Goal: Contribute content: Contribute content

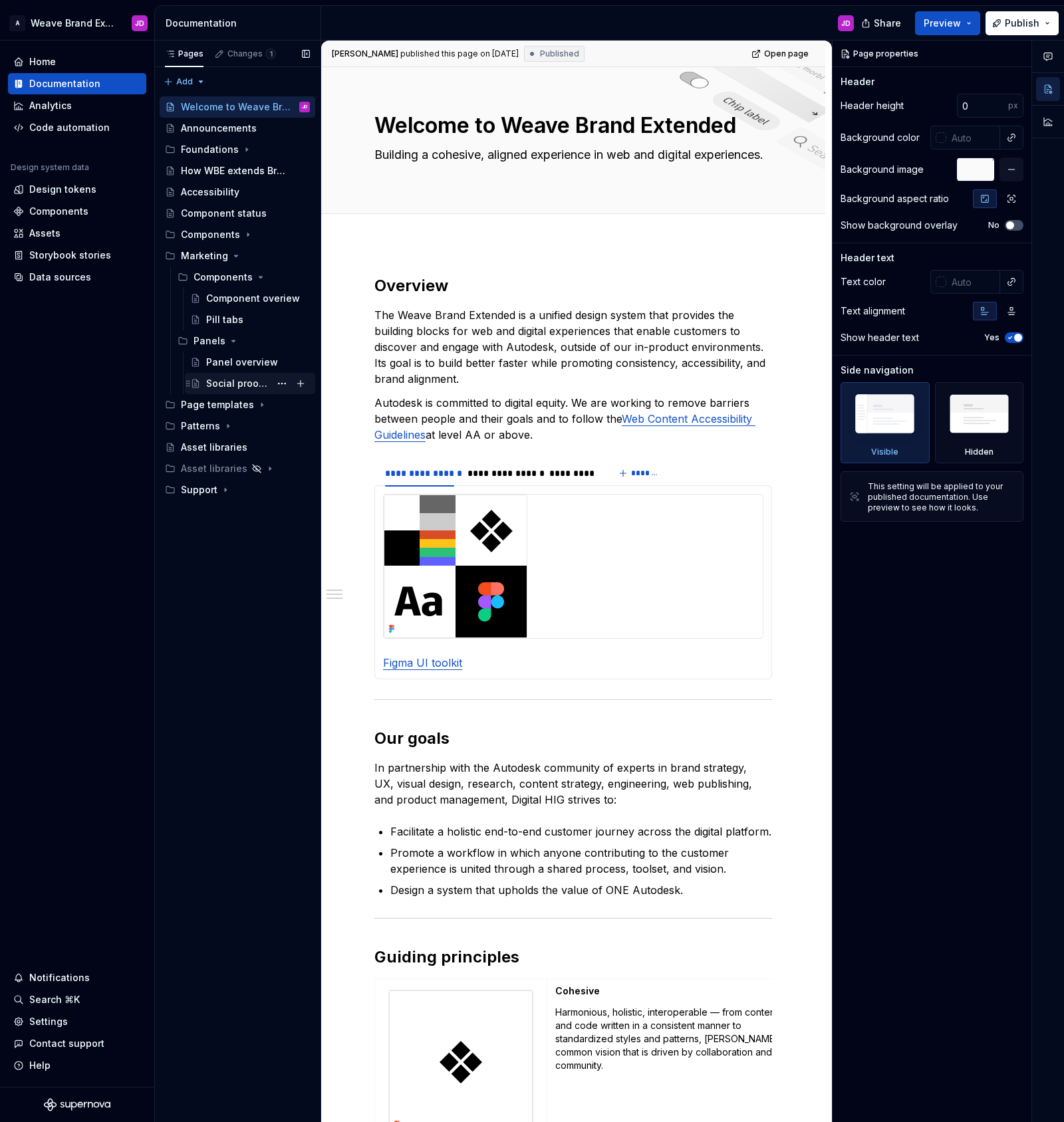
click at [235, 383] on div "Social proof tabs" at bounding box center [237, 384] width 64 height 13
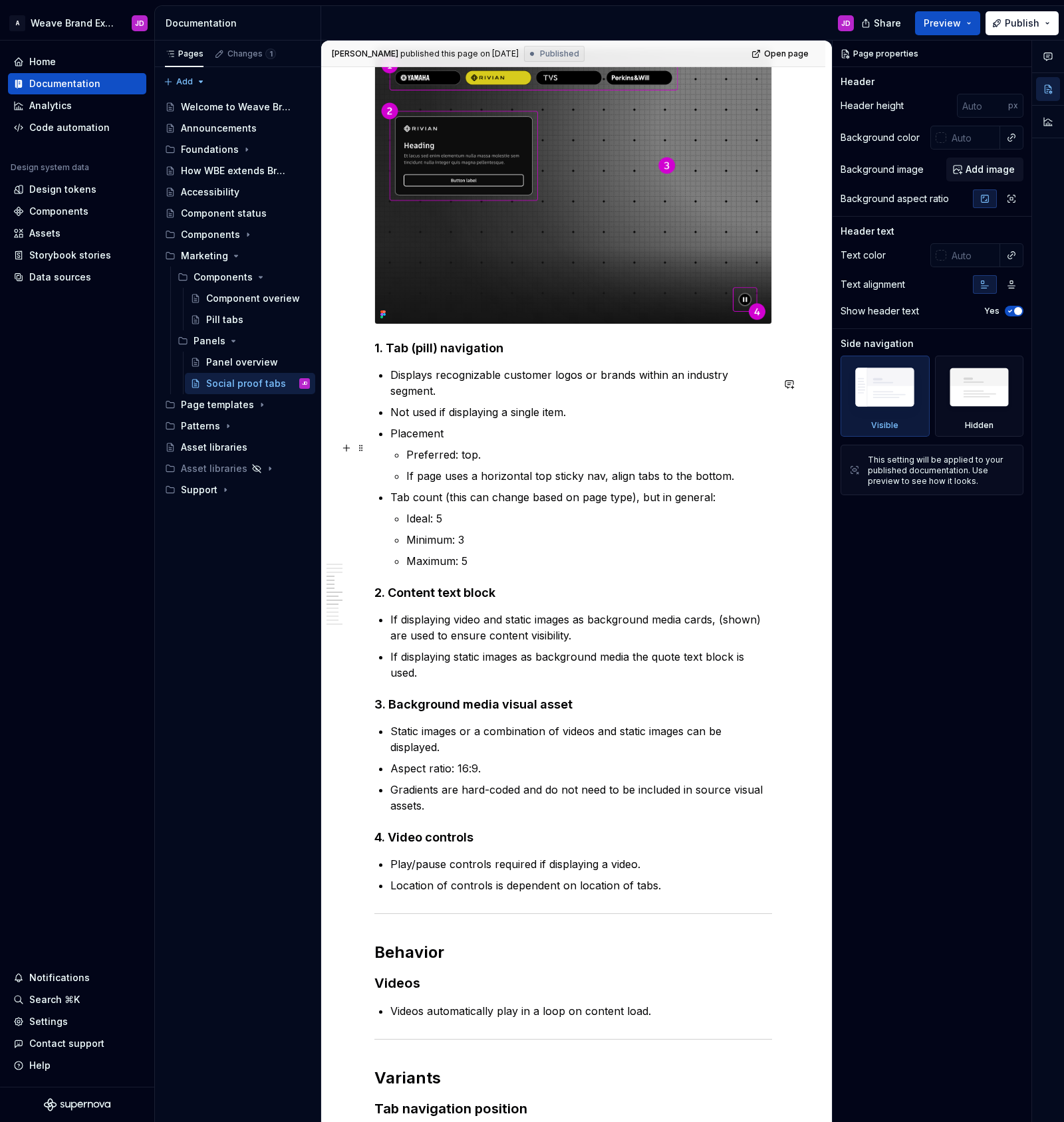
scroll to position [1147, 0]
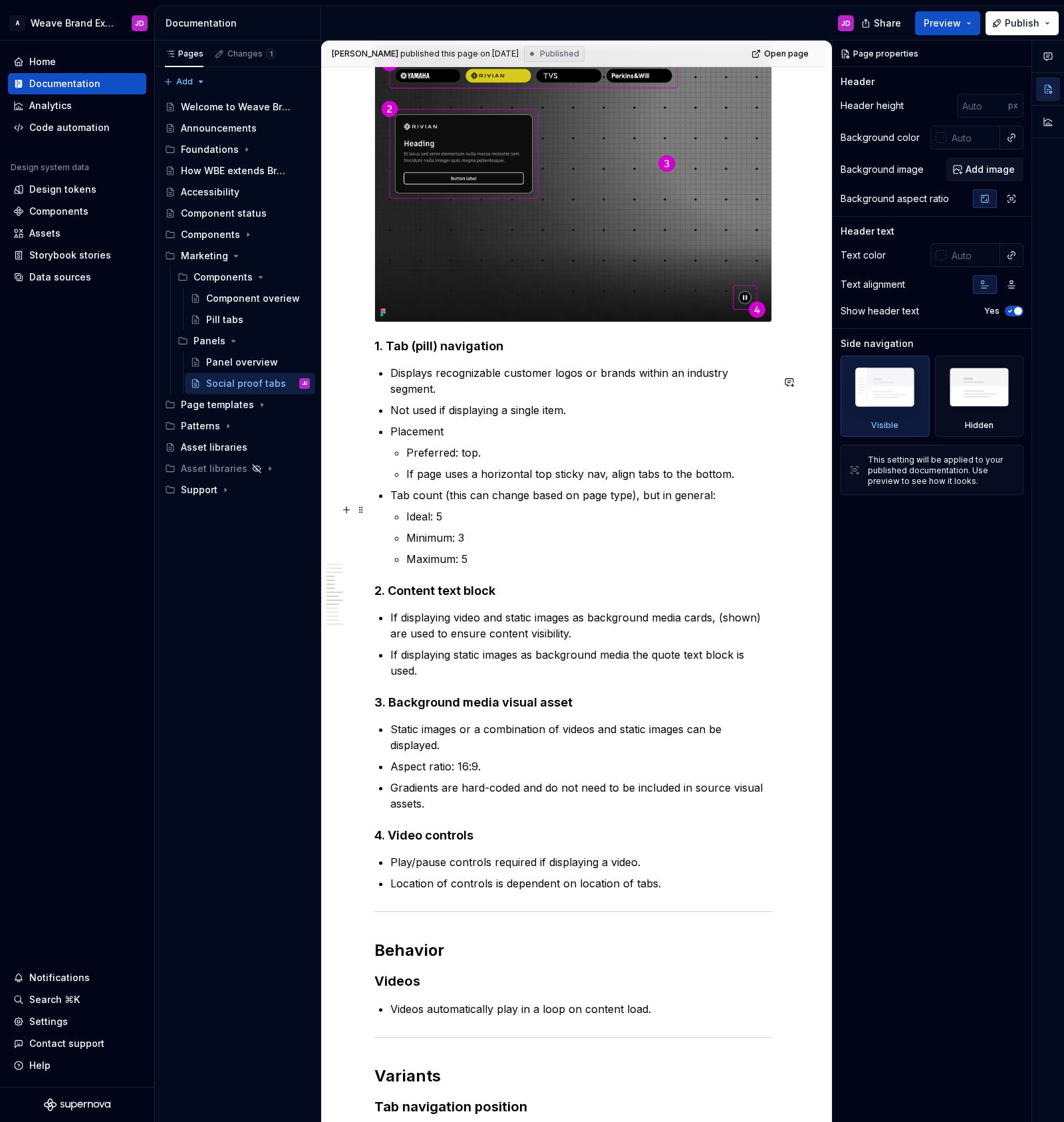
type textarea "*"
click at [407, 511] on p "Ideal: 5" at bounding box center [589, 516] width 366 height 16
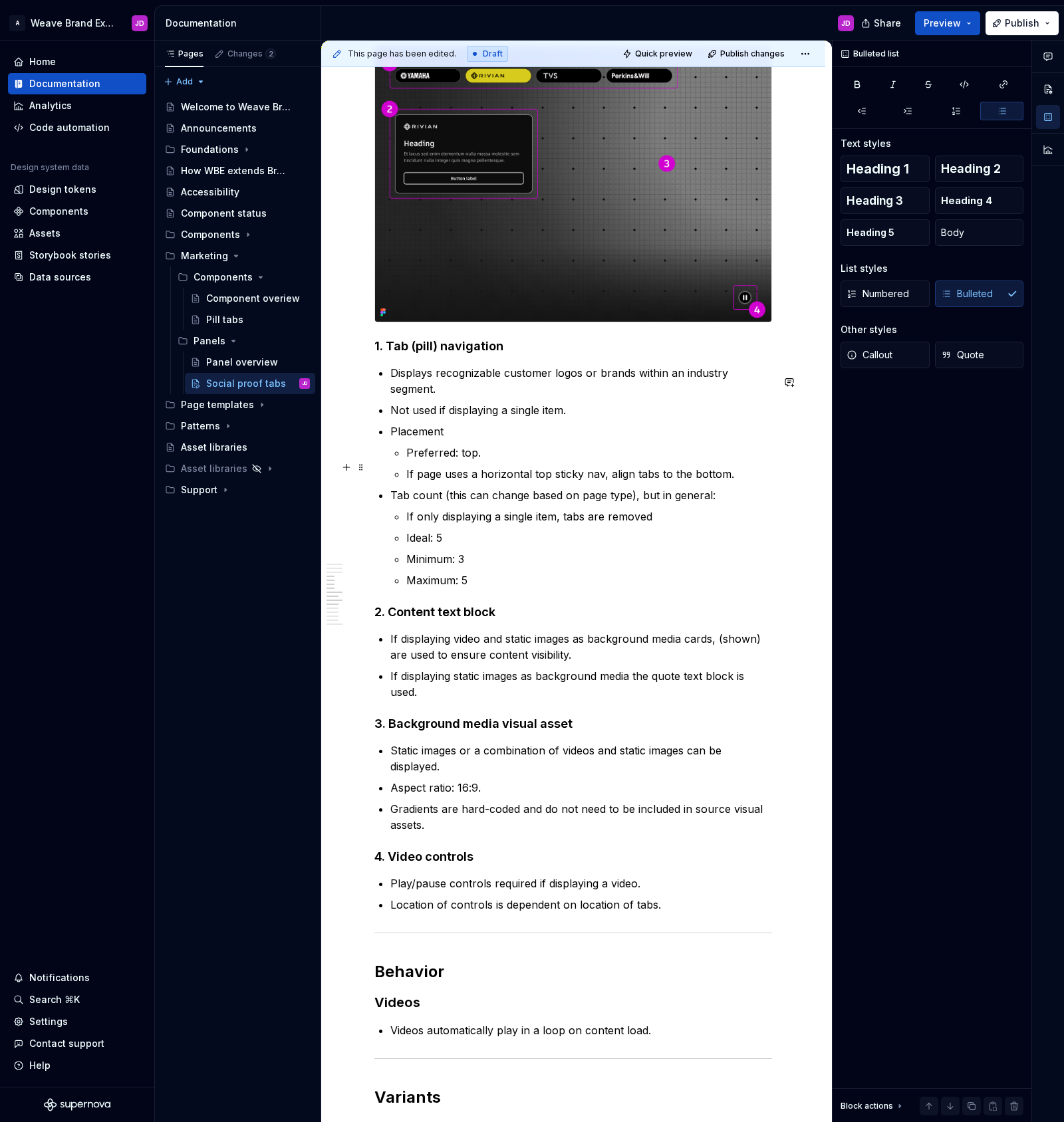
click at [735, 467] on p "If page uses a horizontal top sticky nav, align tabs to the bottom." at bounding box center [589, 474] width 366 height 16
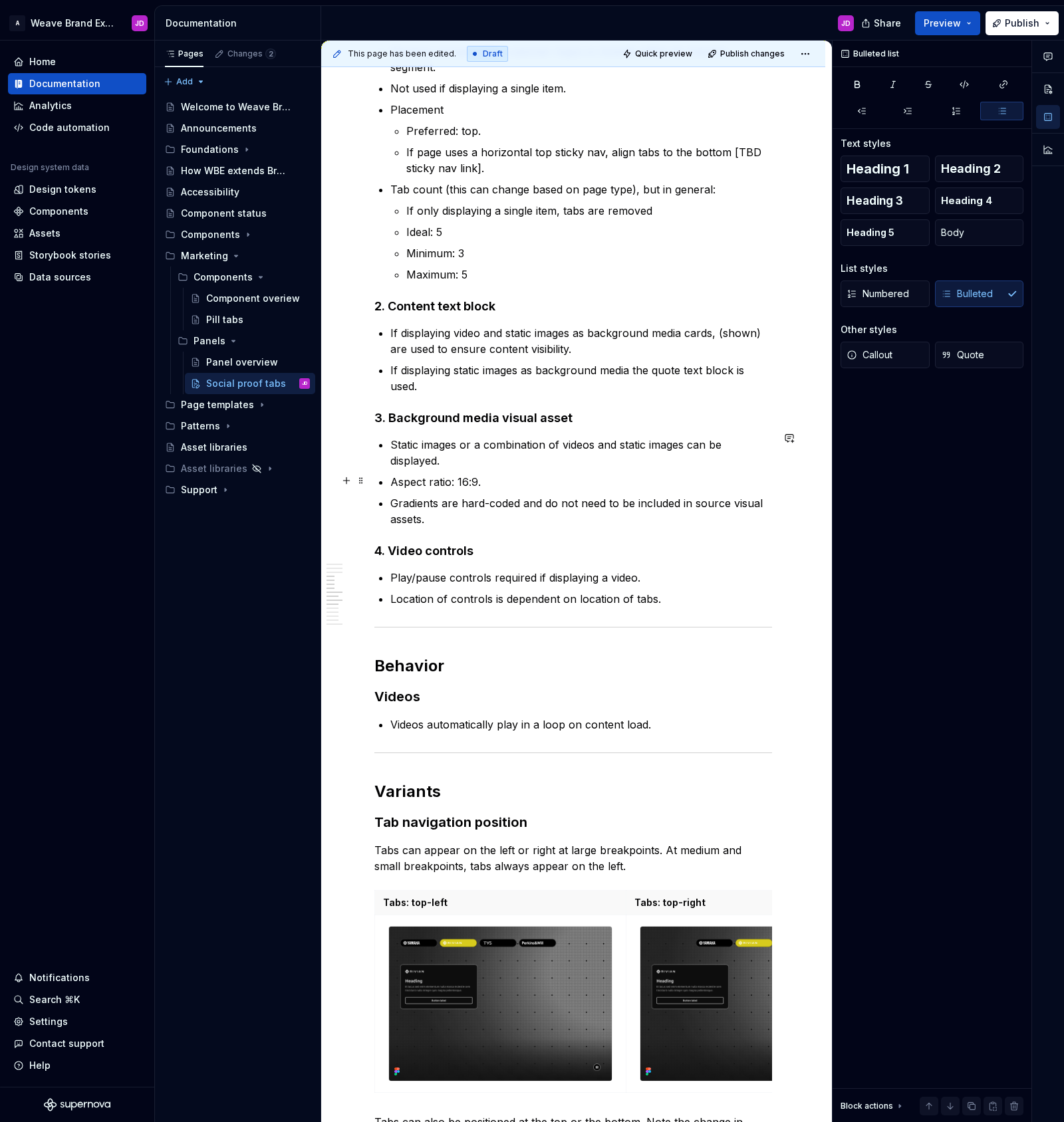
scroll to position [1469, 0]
click at [717, 330] on p "If displaying video and static images as background media cards, (shown) are us…" at bounding box center [581, 341] width 382 height 32
click at [684, 327] on p "If displaying video and static images as background media cards, (shown) are us…" at bounding box center [581, 341] width 382 height 32
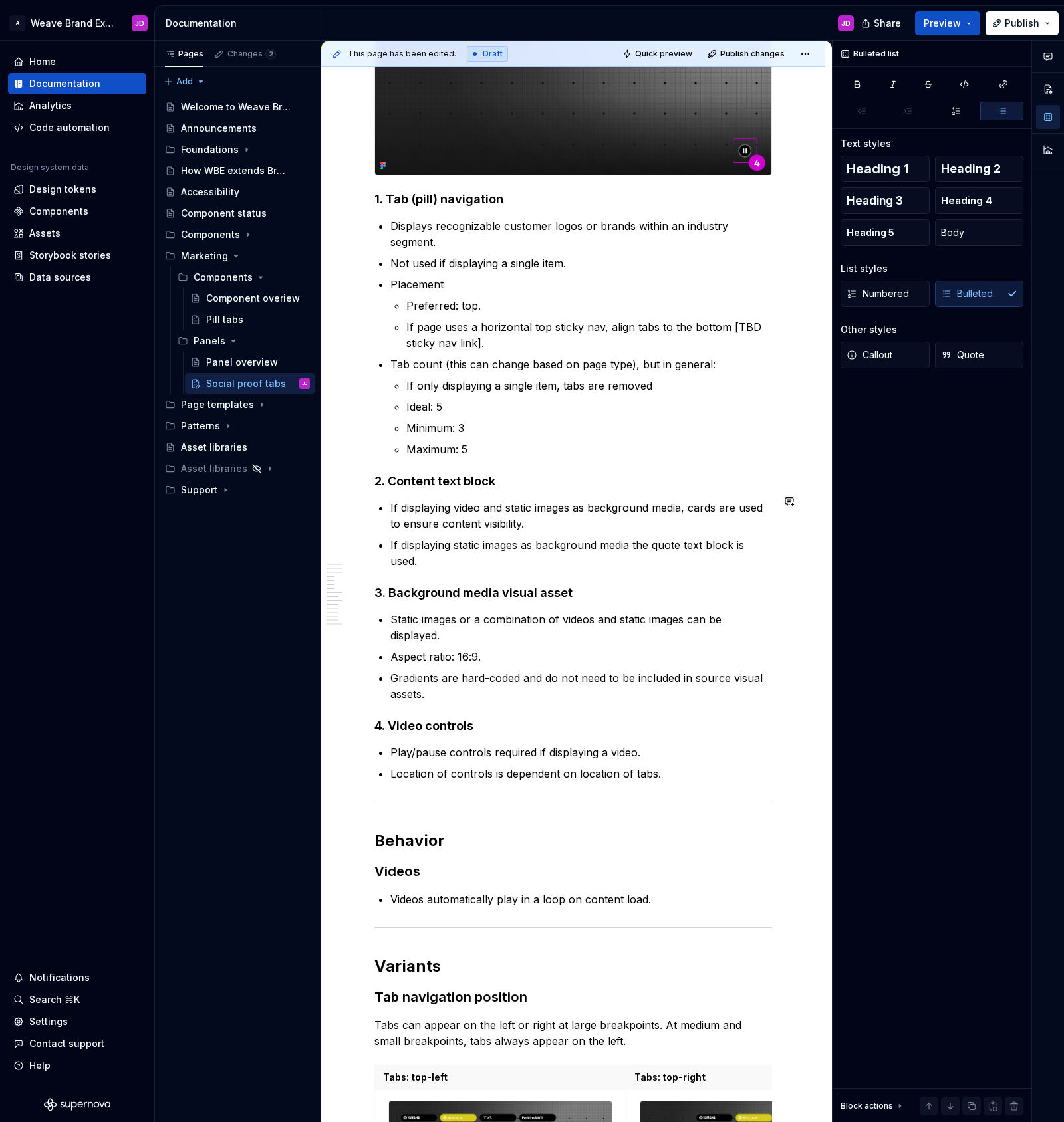
scroll to position [1296, 0]
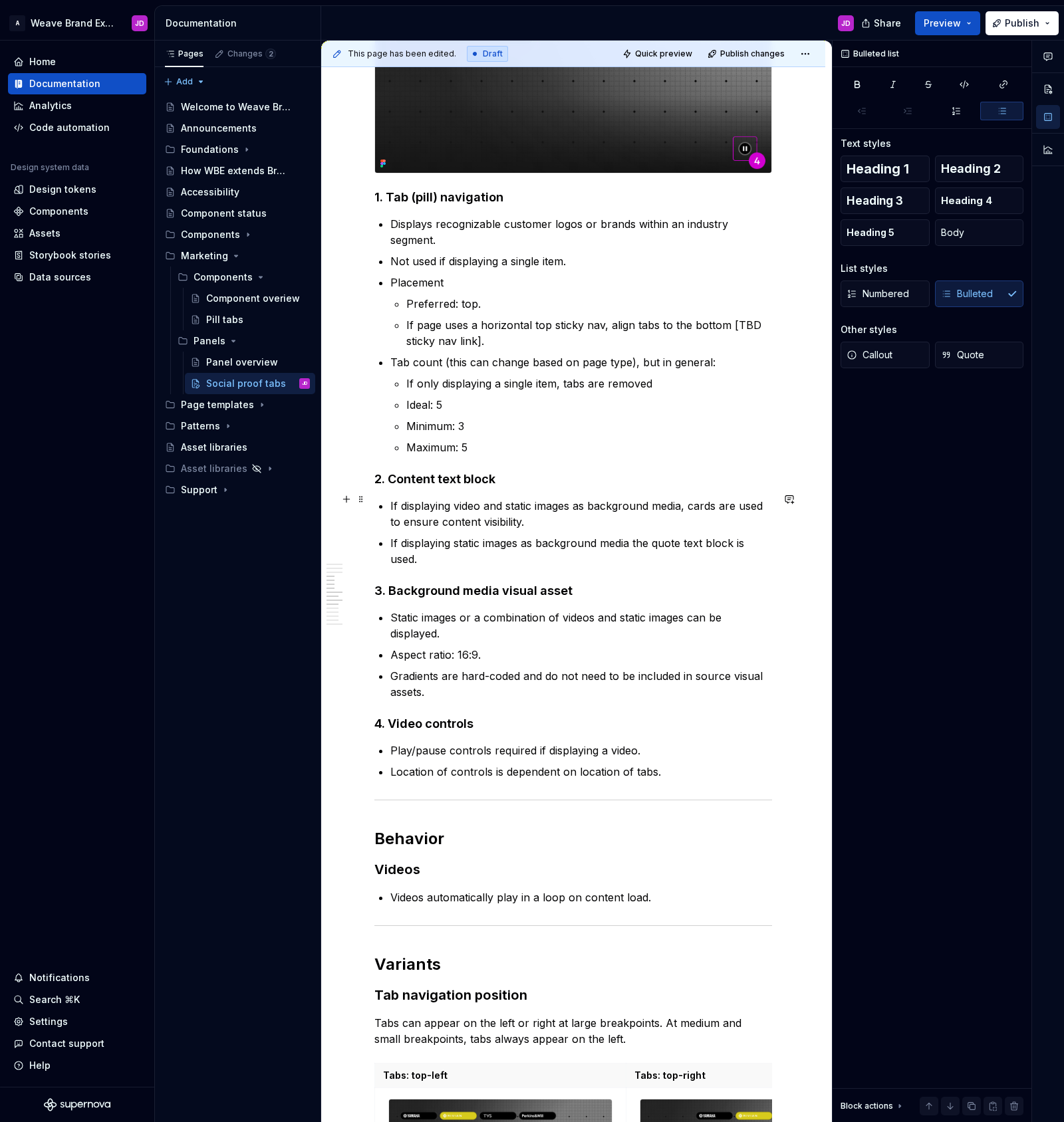
click at [479, 500] on p "If displaying video and static images as background media, cards are used to en…" at bounding box center [581, 513] width 382 height 32
drag, startPoint x: 625, startPoint y: 499, endPoint x: 636, endPoint y: 522, distance: 25.5
click at [625, 499] on p "If displaying video, or a mix of video and static images as background media, c…" at bounding box center [581, 513] width 382 height 32
click at [466, 540] on p "If displaying static images as background media the quote text block is used." at bounding box center [581, 551] width 382 height 32
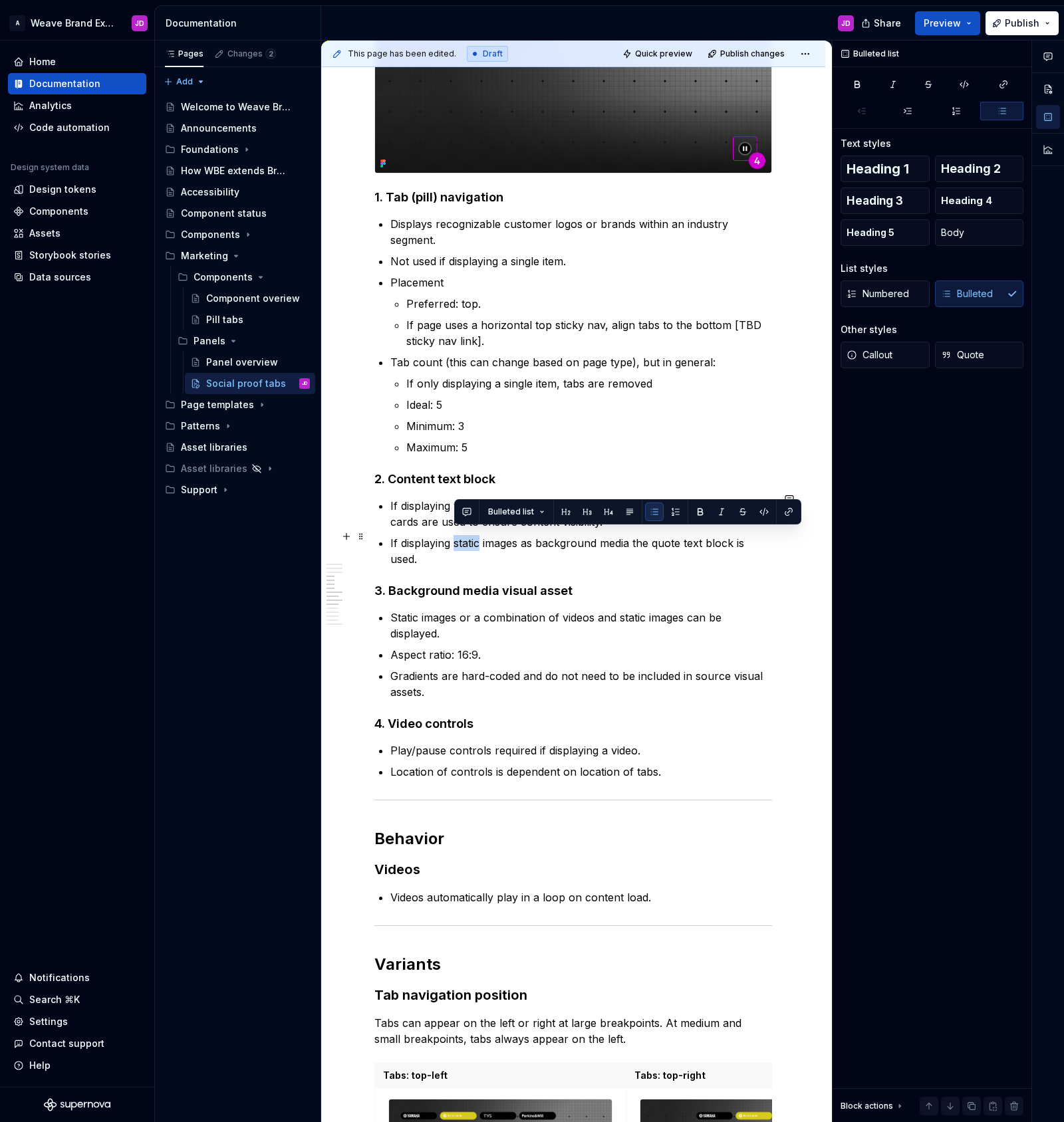
click at [466, 540] on p "If displaying static images as background media the quote text block is used." at bounding box center [581, 551] width 382 height 32
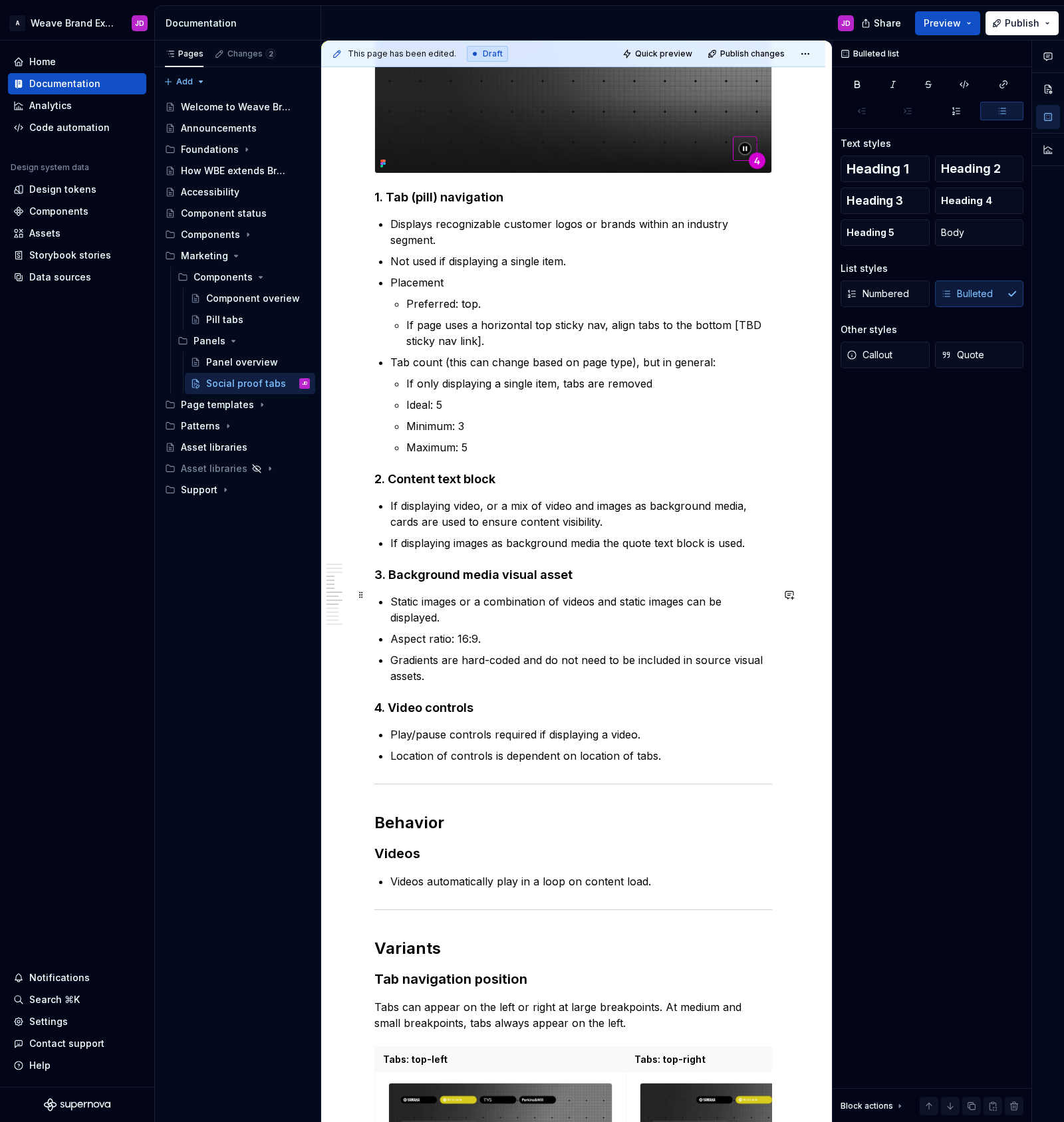
click at [423, 595] on p "Static images or a combination of videos and static images can be displayed." at bounding box center [581, 609] width 382 height 32
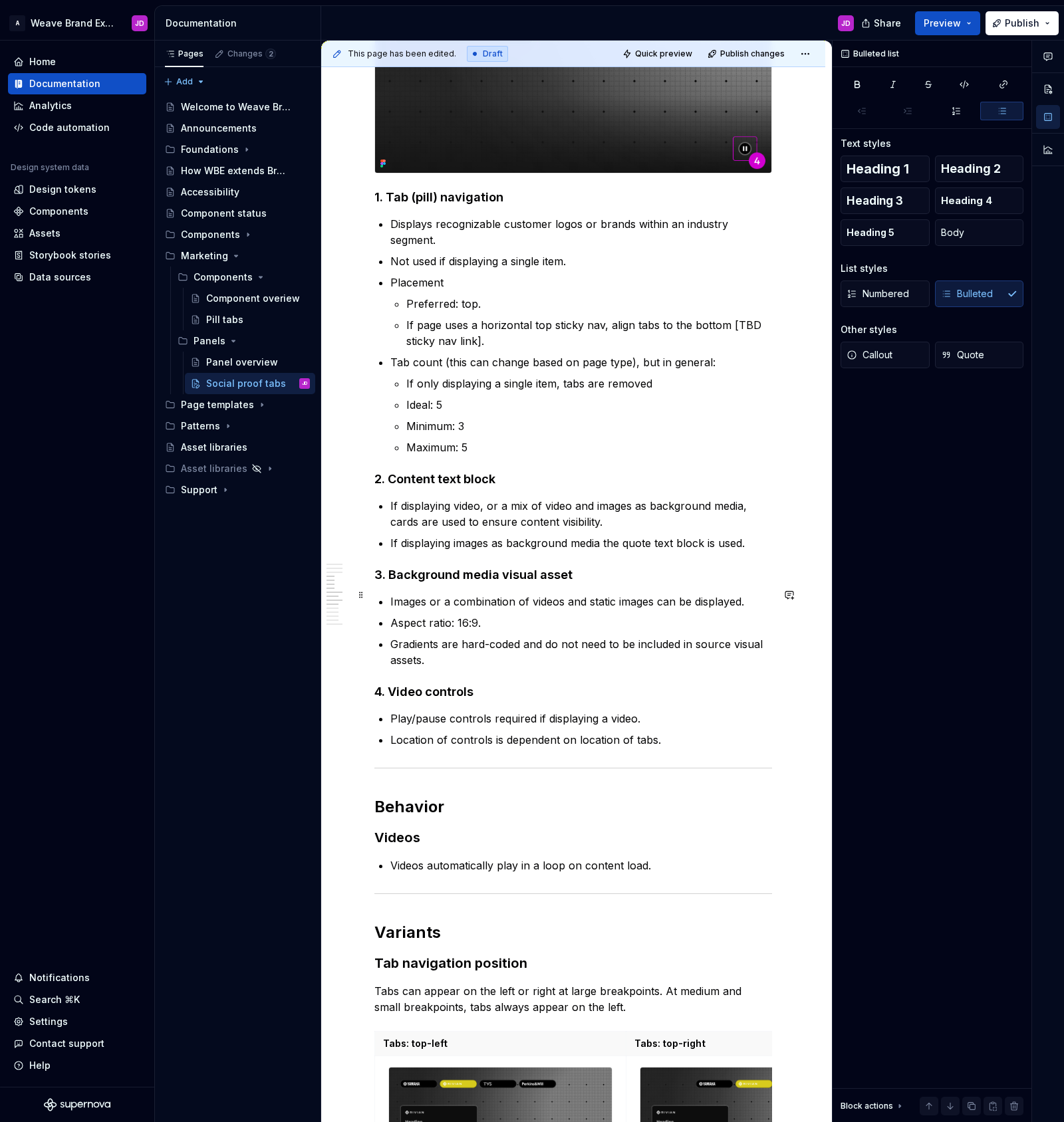
click at [604, 594] on p "Images or a combination of videos and static images can be displayed." at bounding box center [581, 601] width 382 height 16
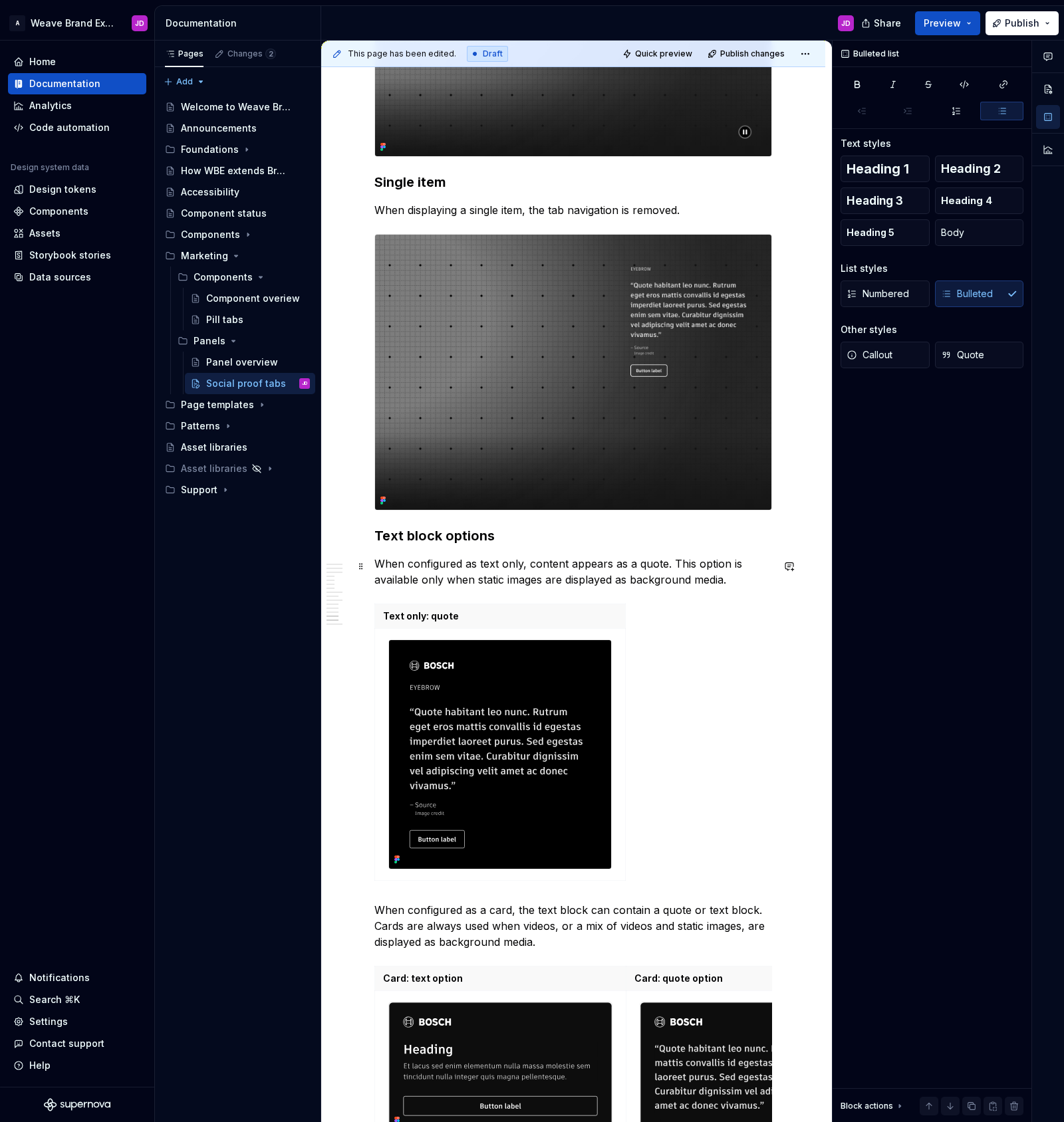
click at [492, 585] on p "When configured as text only, content appears as a quote. This option is availa…" at bounding box center [573, 572] width 398 height 32
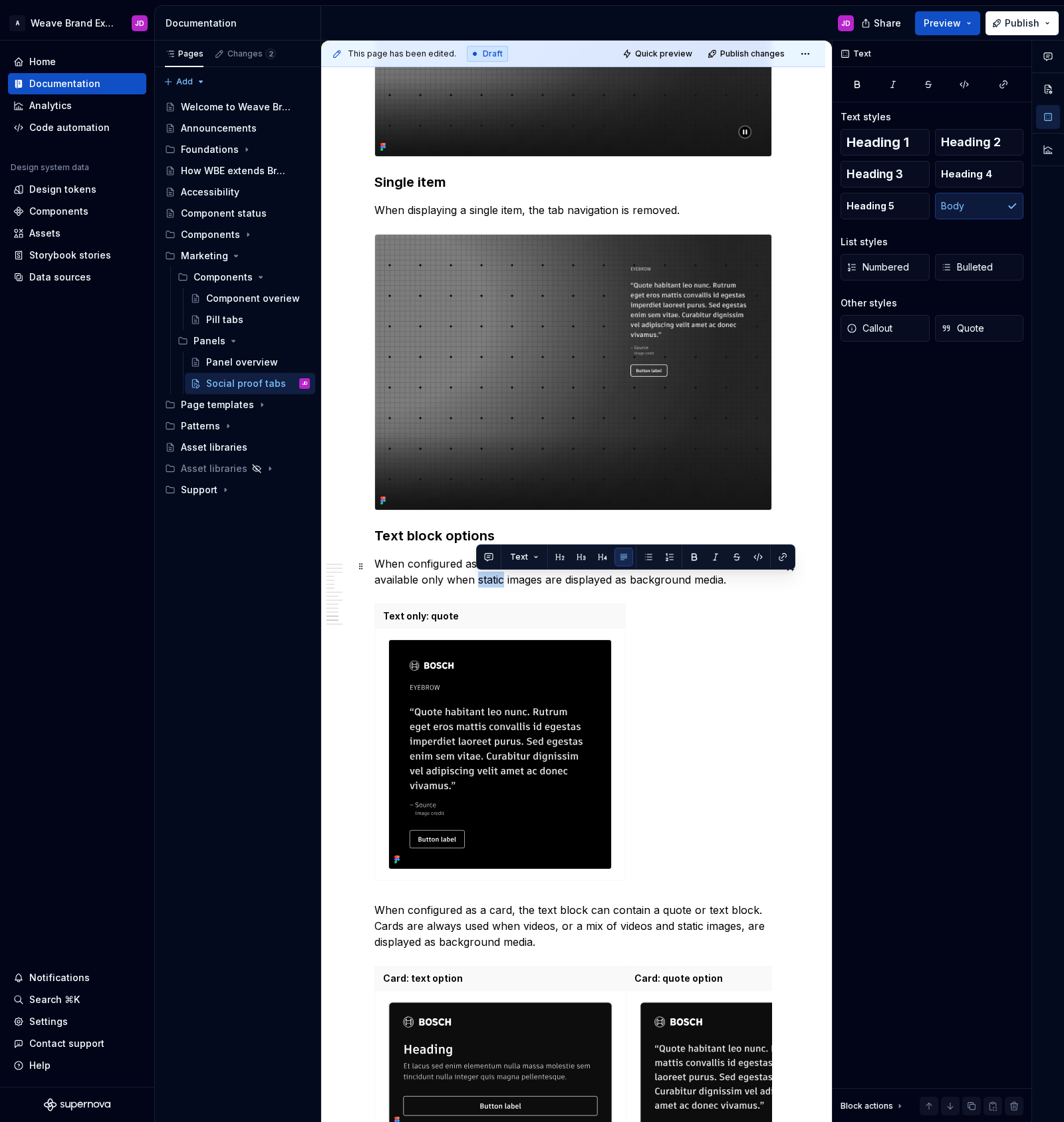
click at [492, 585] on p "When configured as text only, content appears as a quote. This option is availa…" at bounding box center [573, 572] width 398 height 32
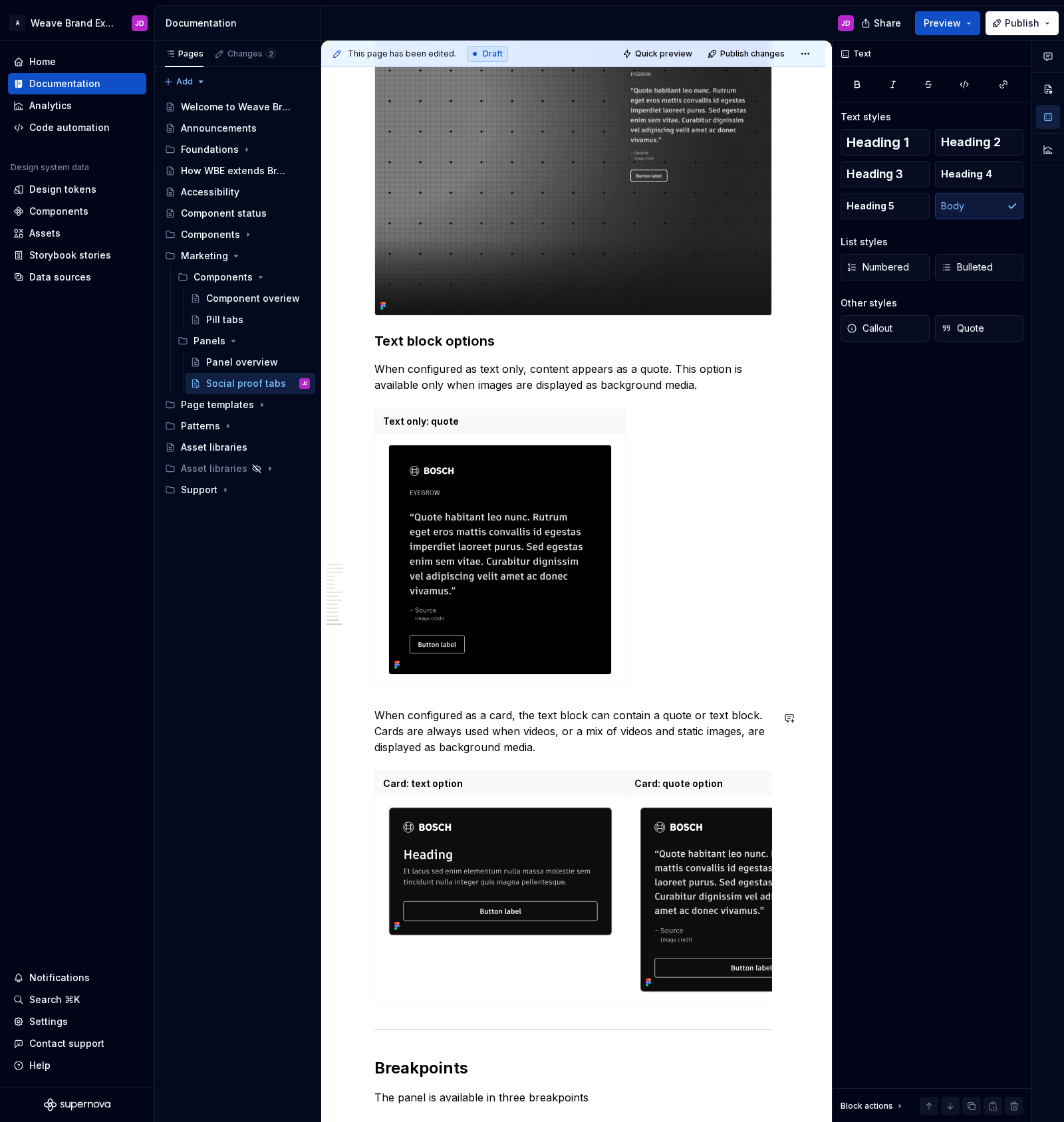
scroll to position [3586, 0]
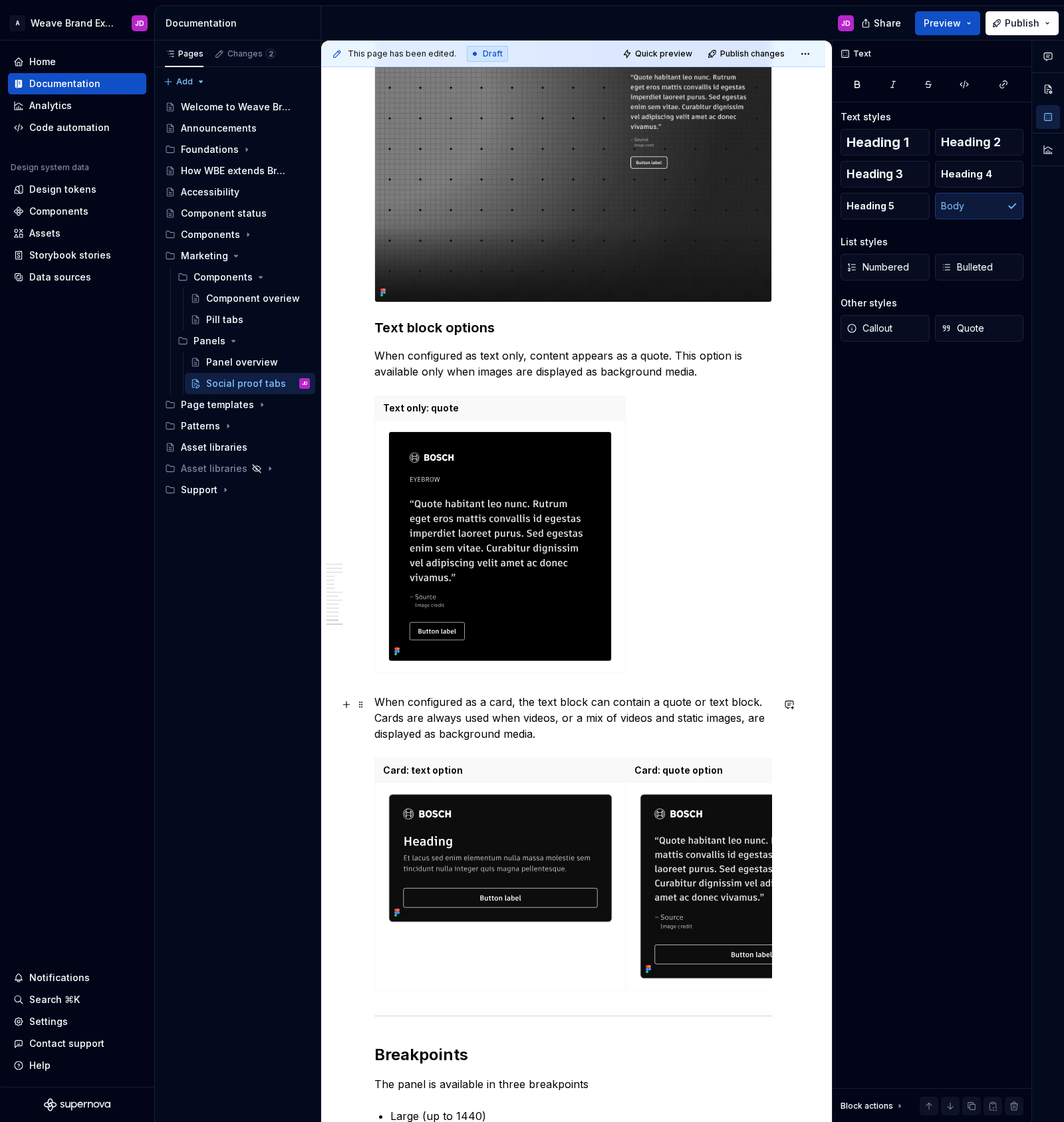
click at [694, 722] on p "When configured as a card, the text block can contain a quote or text block. Ca…" at bounding box center [573, 718] width 398 height 48
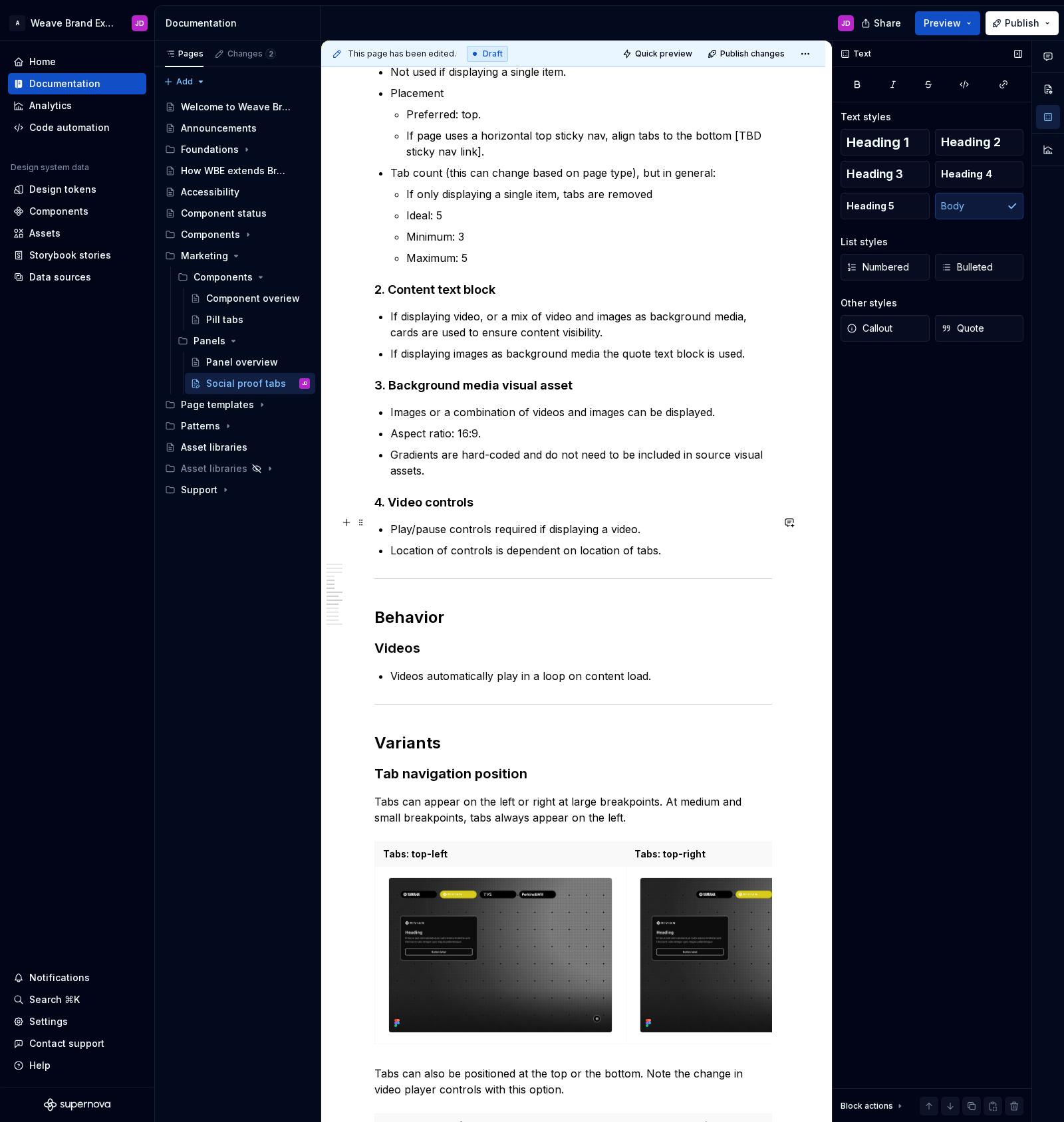
scroll to position [1491, 0]
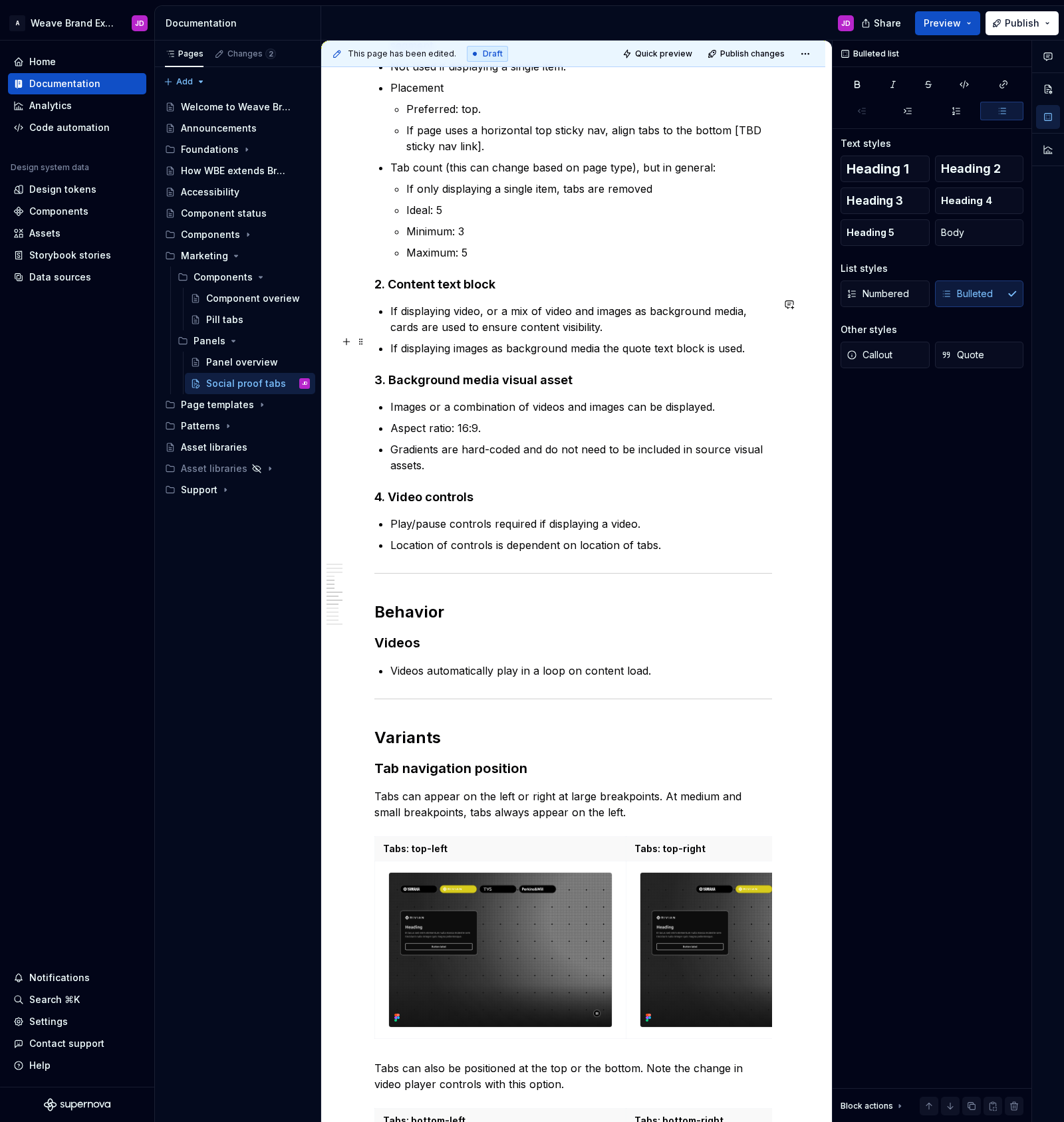
click at [486, 346] on p "If displaying images as background media the quote text block is used." at bounding box center [581, 348] width 382 height 16
click at [624, 344] on p "If displaying images only as background media the quote text block is used." at bounding box center [581, 348] width 382 height 16
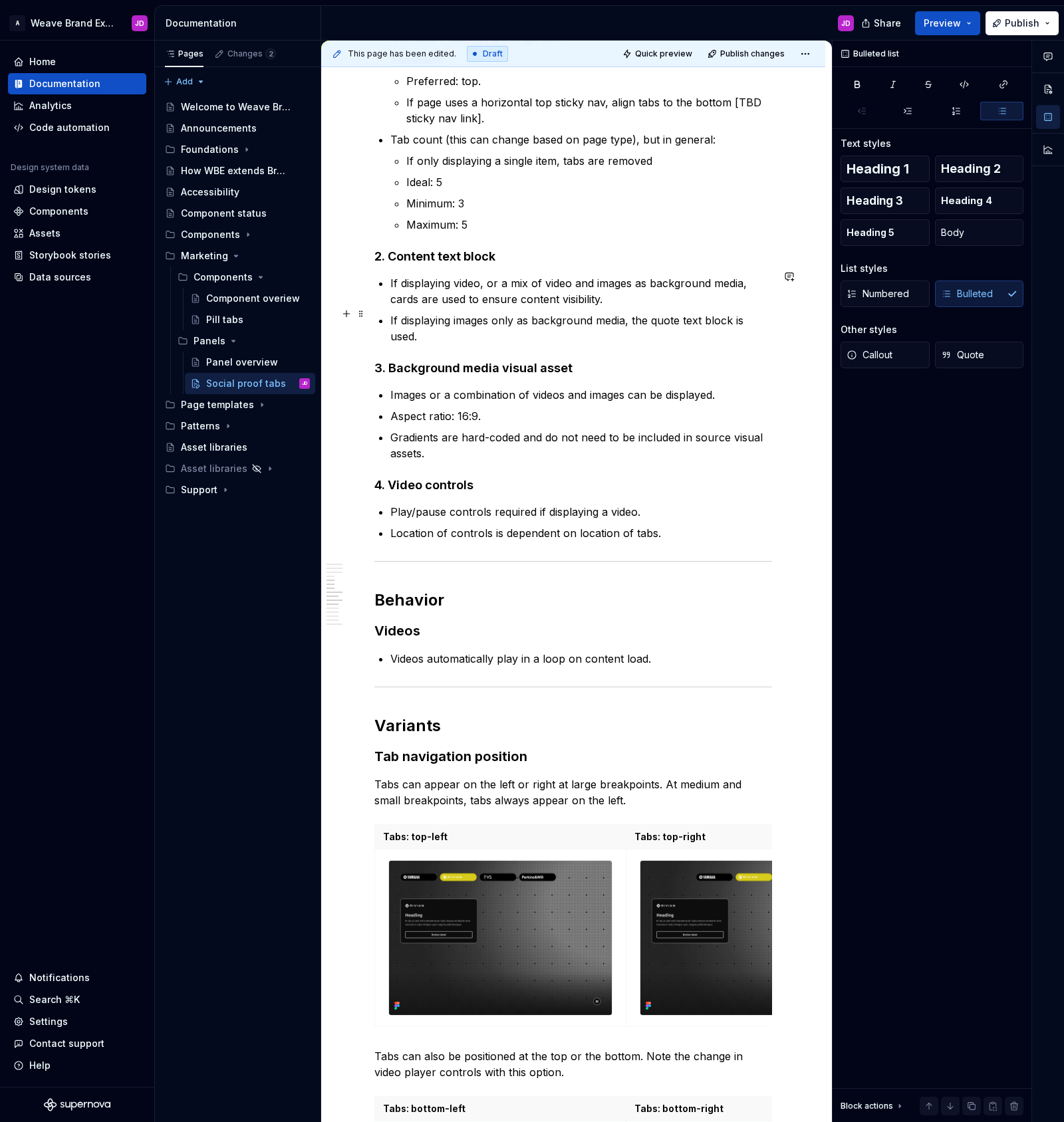
scroll to position [1518, 0]
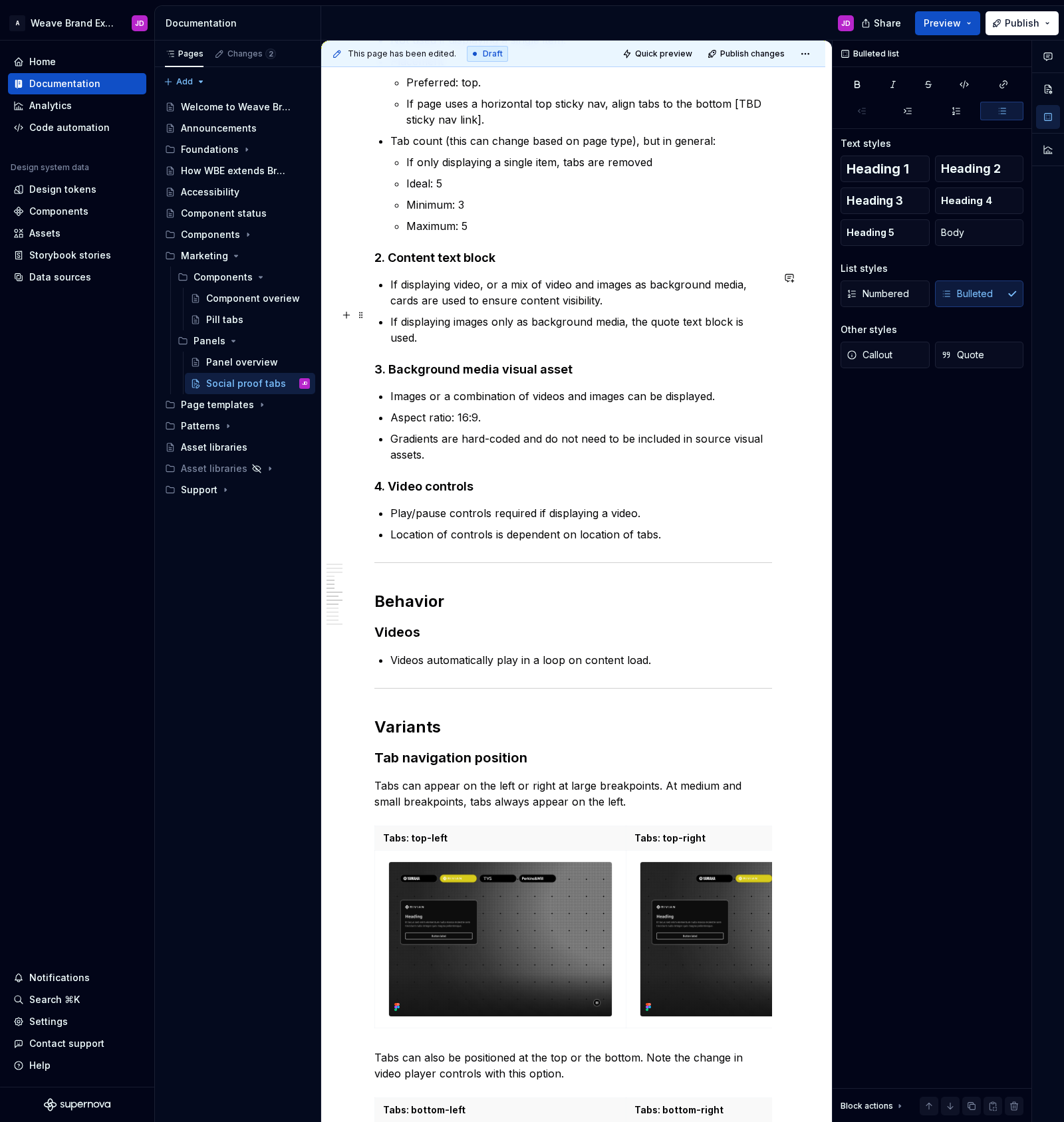
click at [772, 314] on p "If displaying images only as background media, the quote text block is used." at bounding box center [581, 329] width 382 height 32
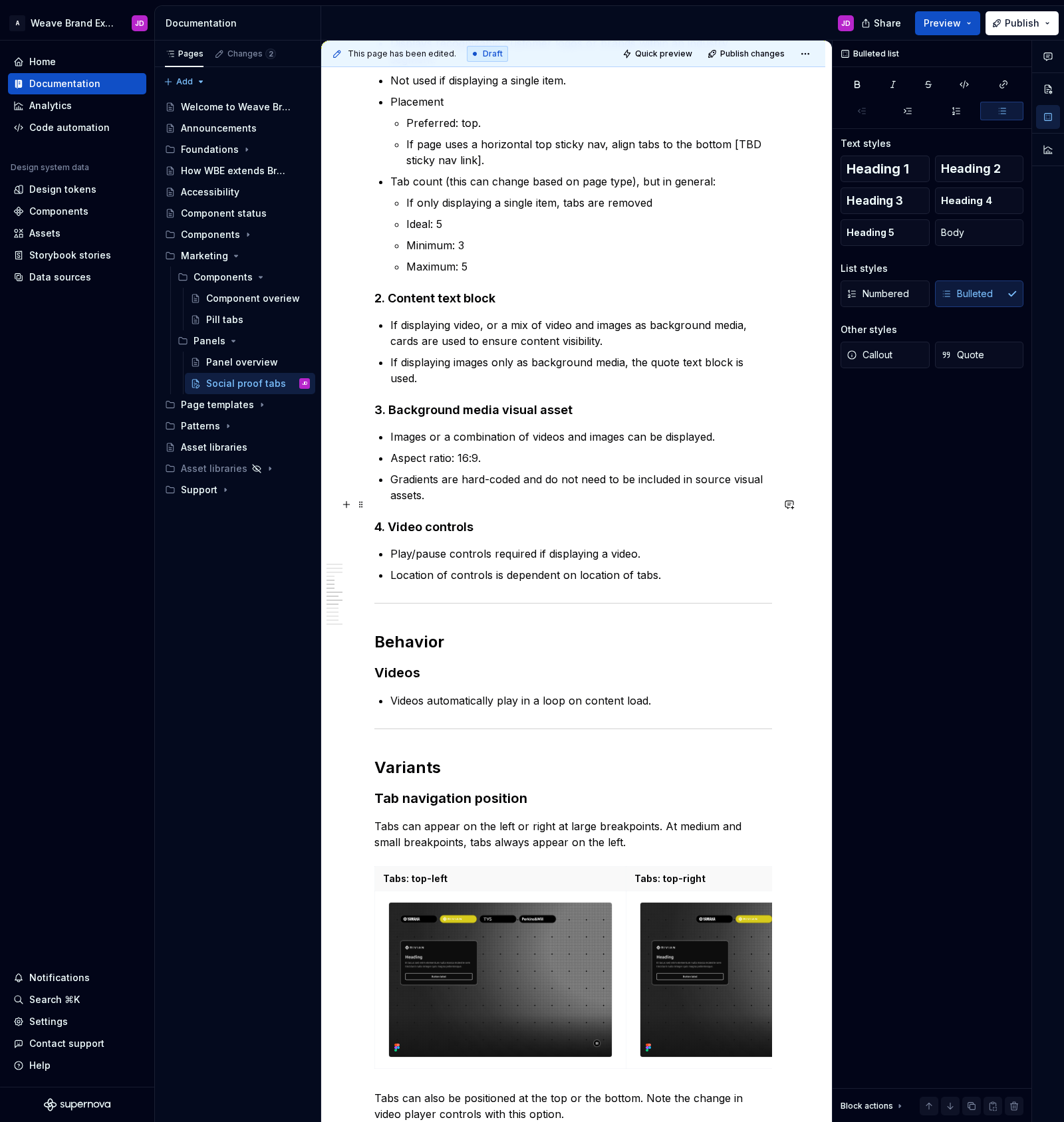
scroll to position [1479, 0]
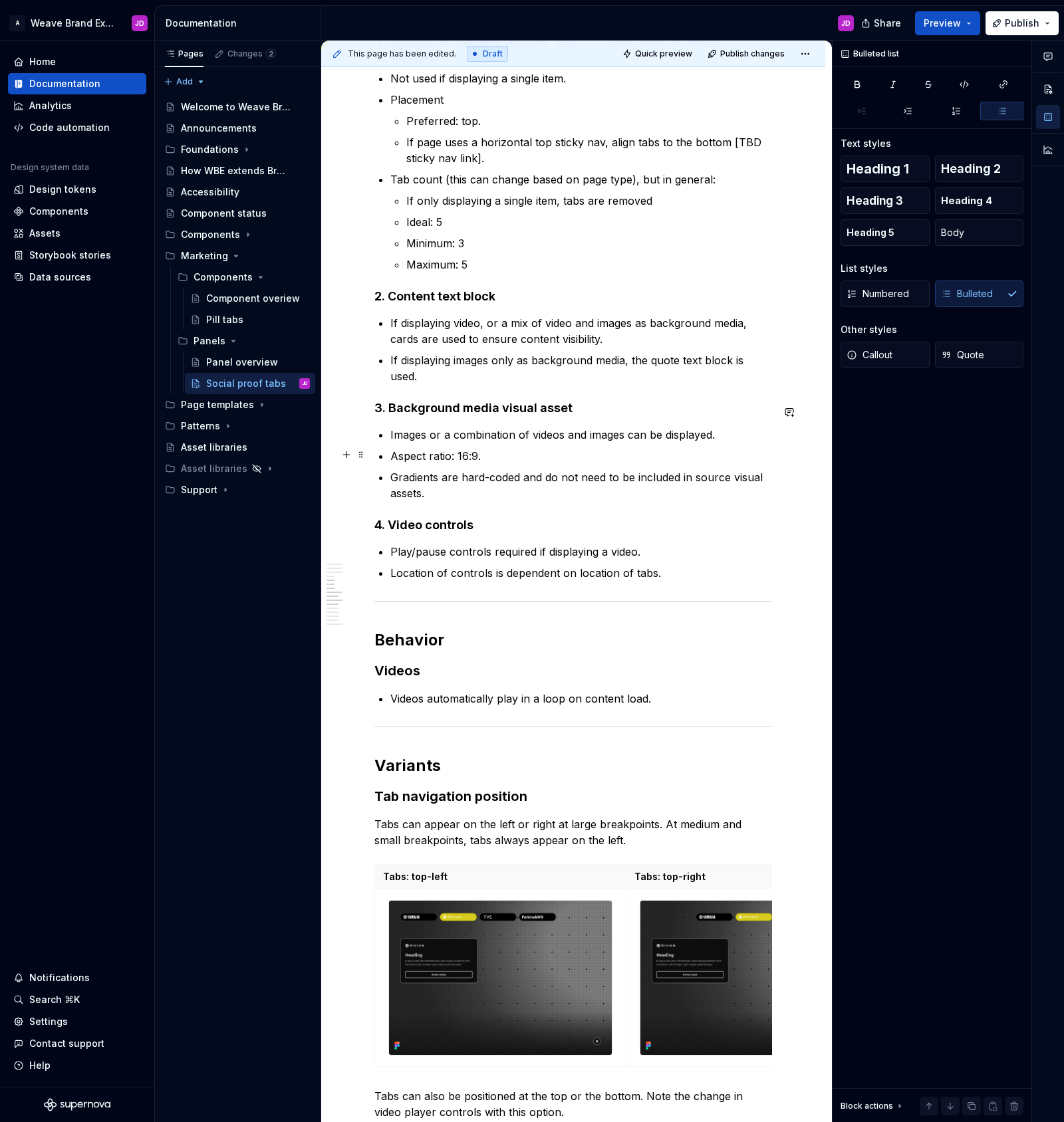
click at [523, 469] on p "Gradients are hard-coded and do not need to be included in source visual assets." at bounding box center [581, 485] width 382 height 32
click at [624, 469] on p "Gradients are included in the panel and do not need to be added to source visua…" at bounding box center [581, 485] width 382 height 32
click at [710, 469] on p "Gradients are included in the panel and should not be added to source visual as…" at bounding box center [581, 485] width 382 height 32
click at [681, 565] on p "Location of controls is dependent on location of tabs." at bounding box center [581, 573] width 382 height 16
click at [693, 565] on p "Location of controls is dependent on location of tabs." at bounding box center [581, 573] width 382 height 16
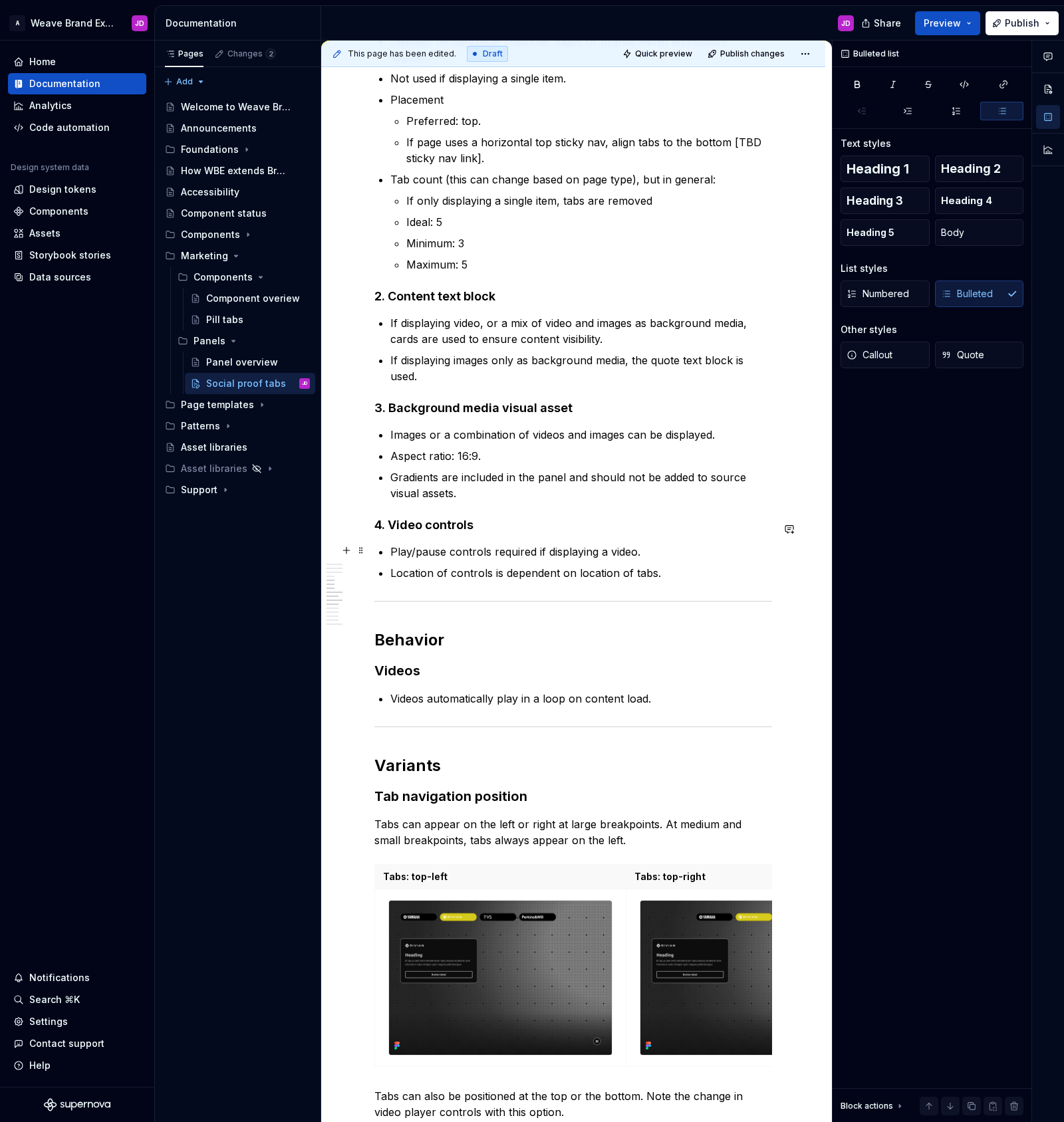
click at [680, 565] on p "Location of controls is dependent on location of tabs." at bounding box center [581, 573] width 382 height 16
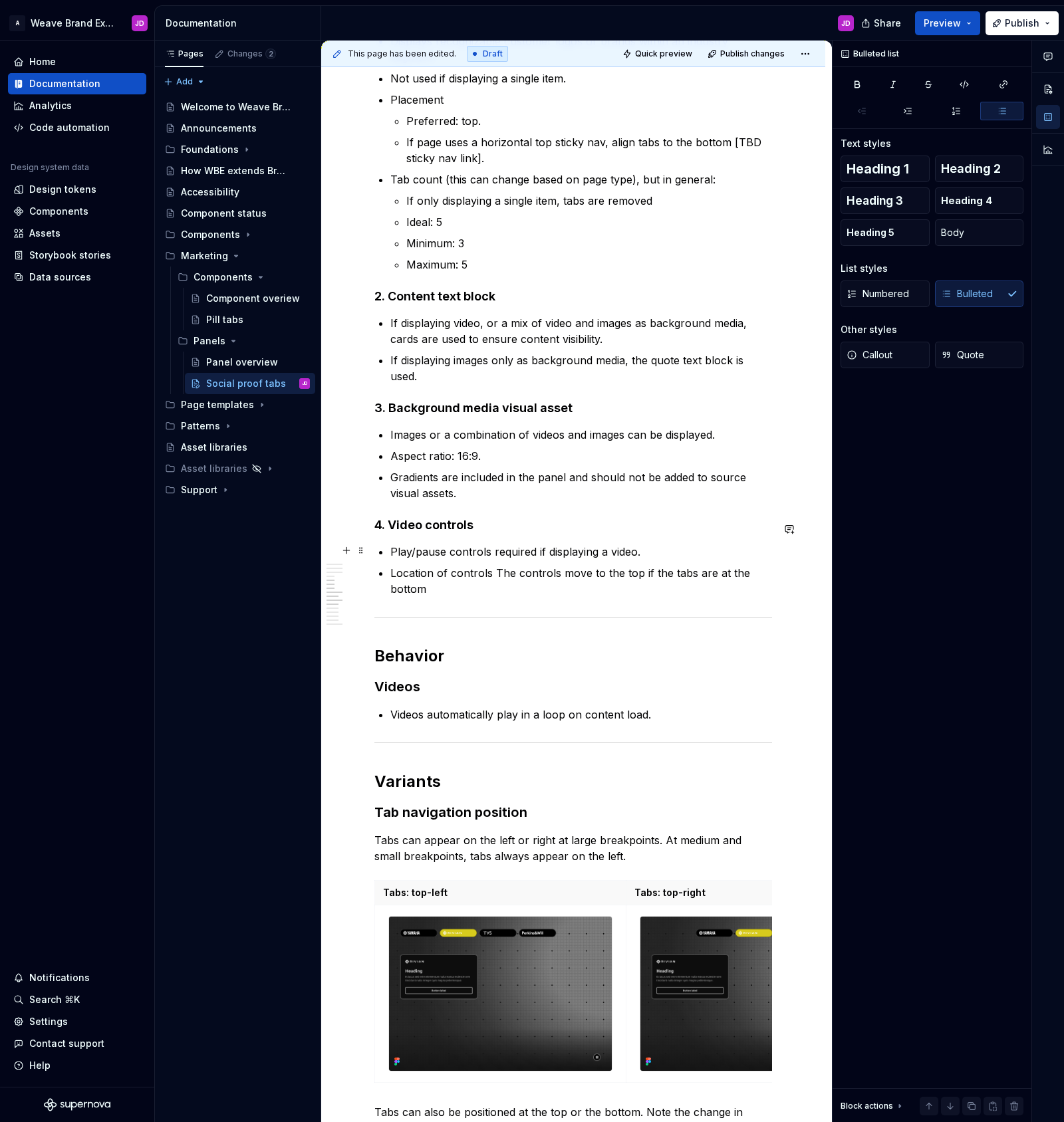
click at [494, 565] on p "Location of controls The controls move to the top if the tabs are at the bottom" at bounding box center [581, 581] width 382 height 32
click at [548, 569] on p "Controls are at the bottom if the tabs are at the top and move to the top if th…" at bounding box center [581, 581] width 382 height 32
click at [644, 565] on p "Controls are at the bottom if the tabs are at the top and move to the top if th…" at bounding box center [581, 581] width 382 height 32
click at [542, 565] on p "Controls are at the bottom if the tabs are at the top, and move to the top if t…" at bounding box center [581, 581] width 382 height 32
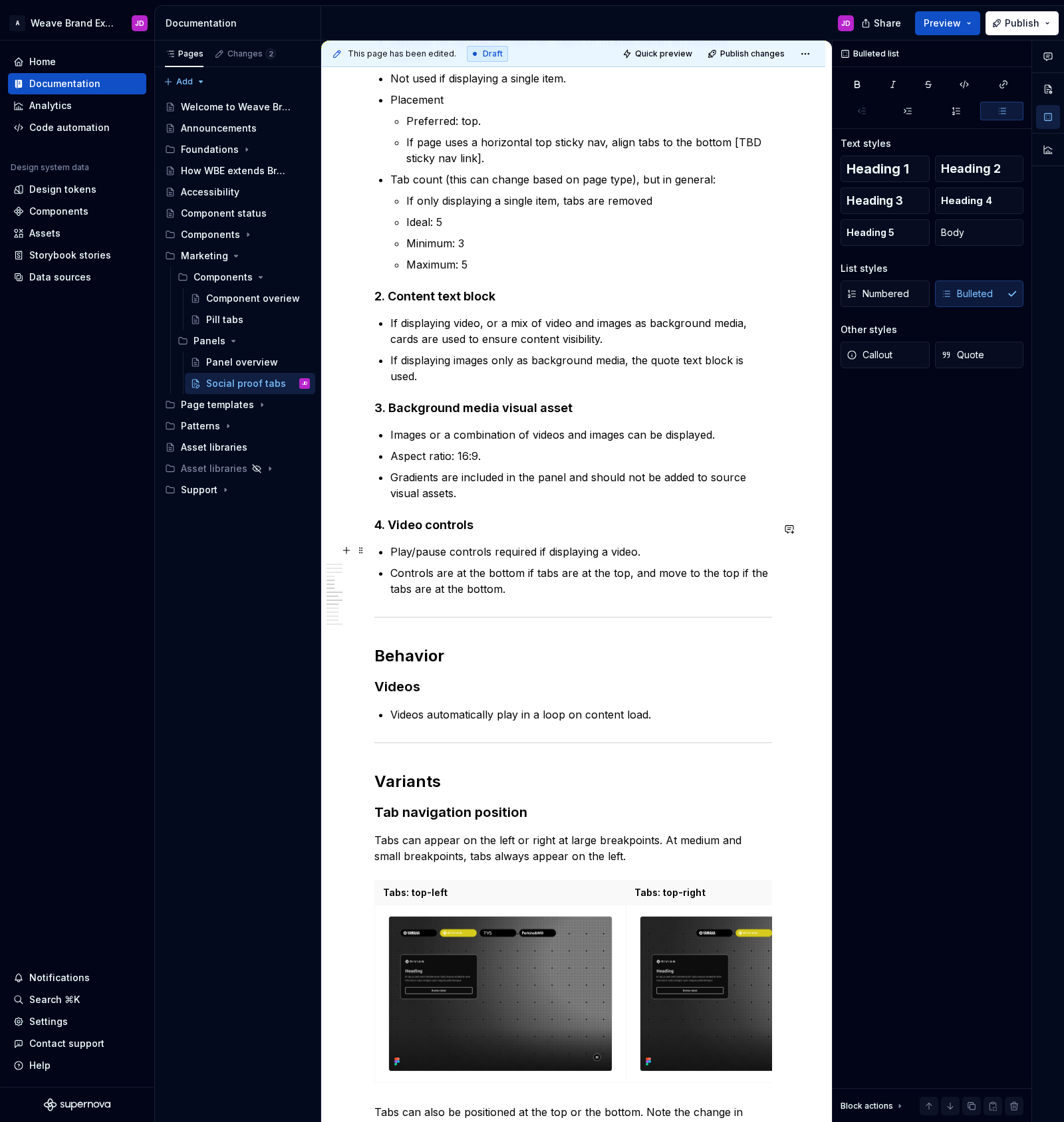
click at [751, 565] on p "Controls are at the bottom if tabs are at the top, and move to the top if the t…" at bounding box center [581, 581] width 382 height 32
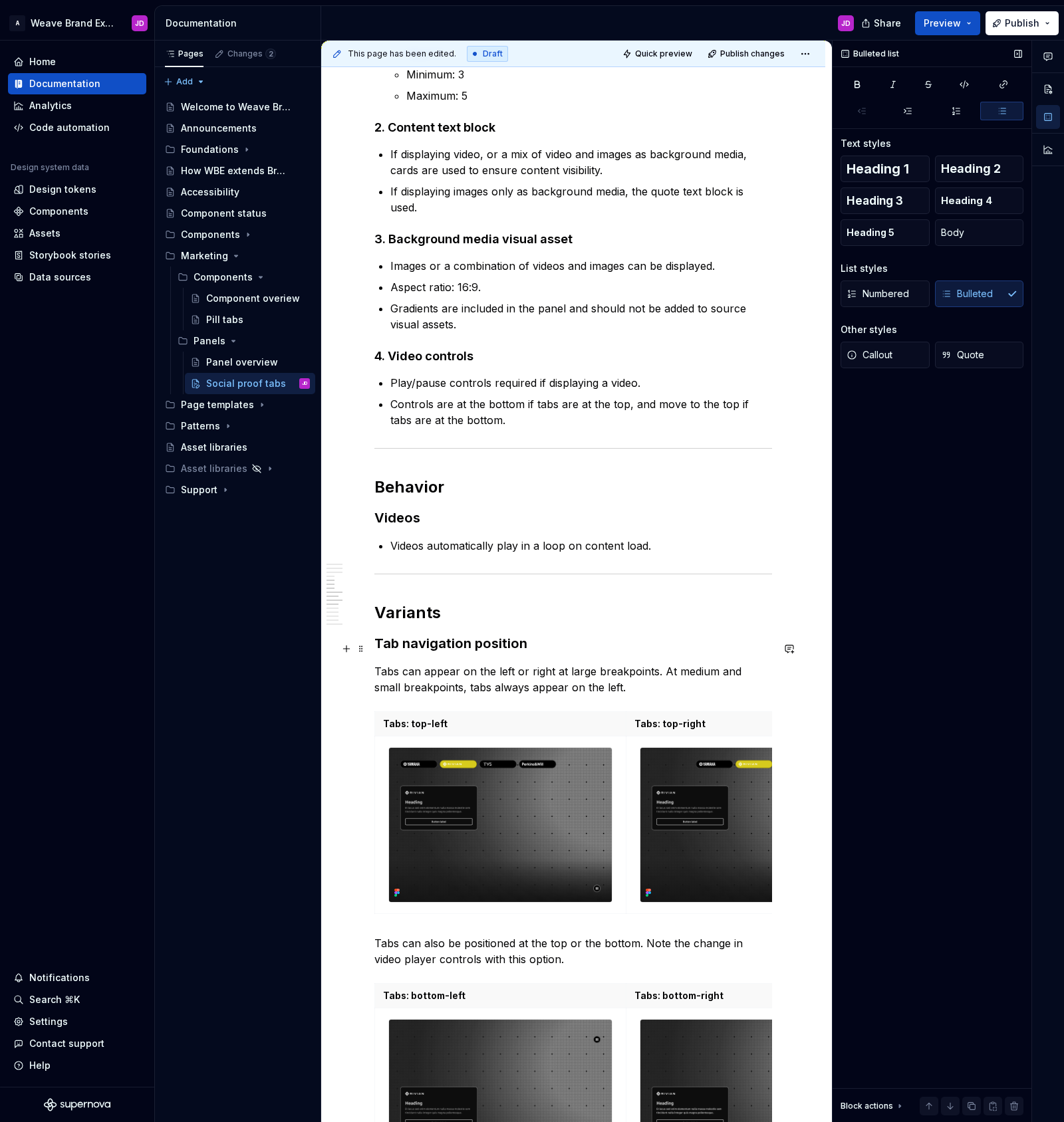
scroll to position [1669, 0]
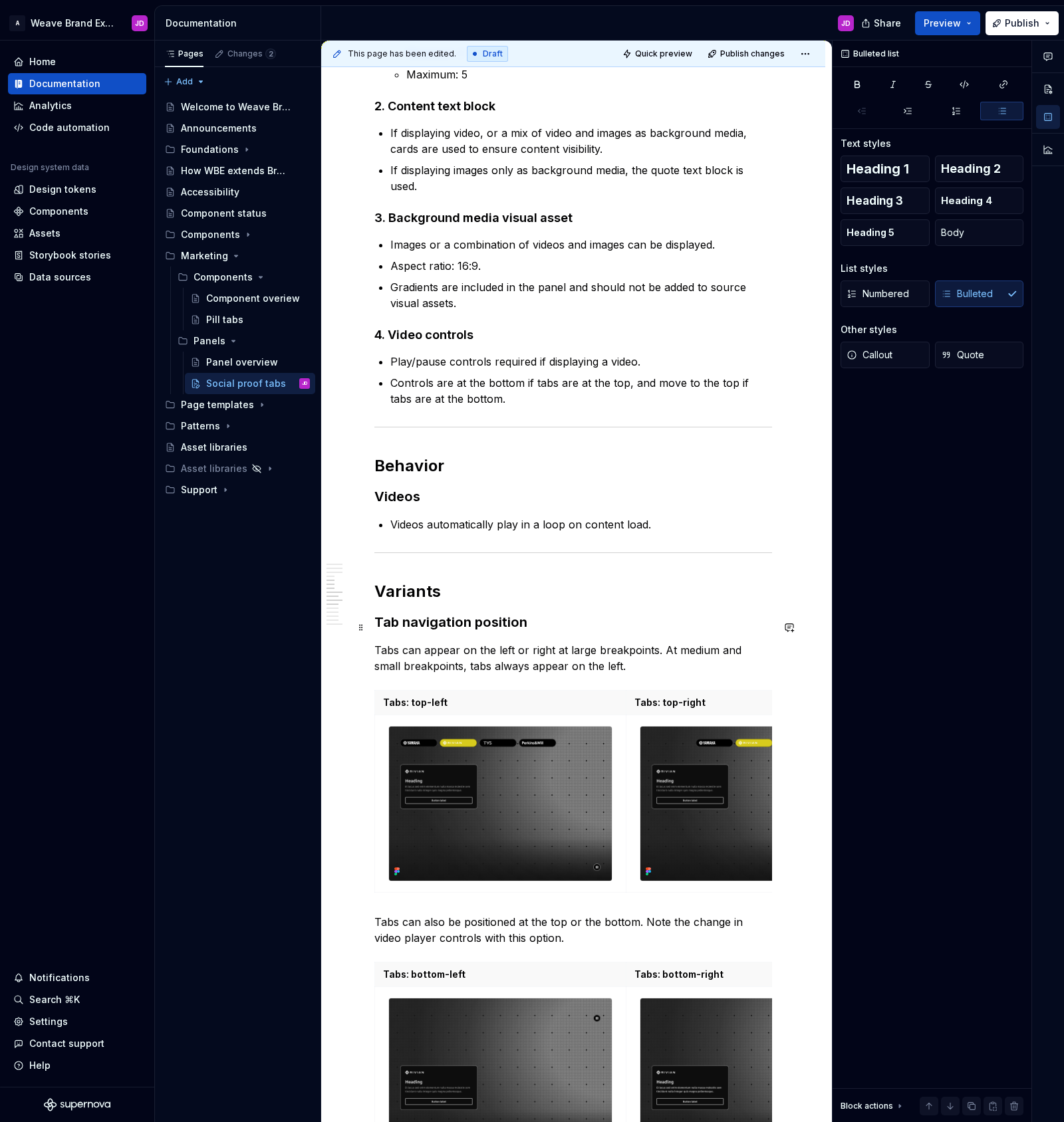
click at [480, 516] on p "Videos automatically play in a loop on content load." at bounding box center [581, 524] width 382 height 16
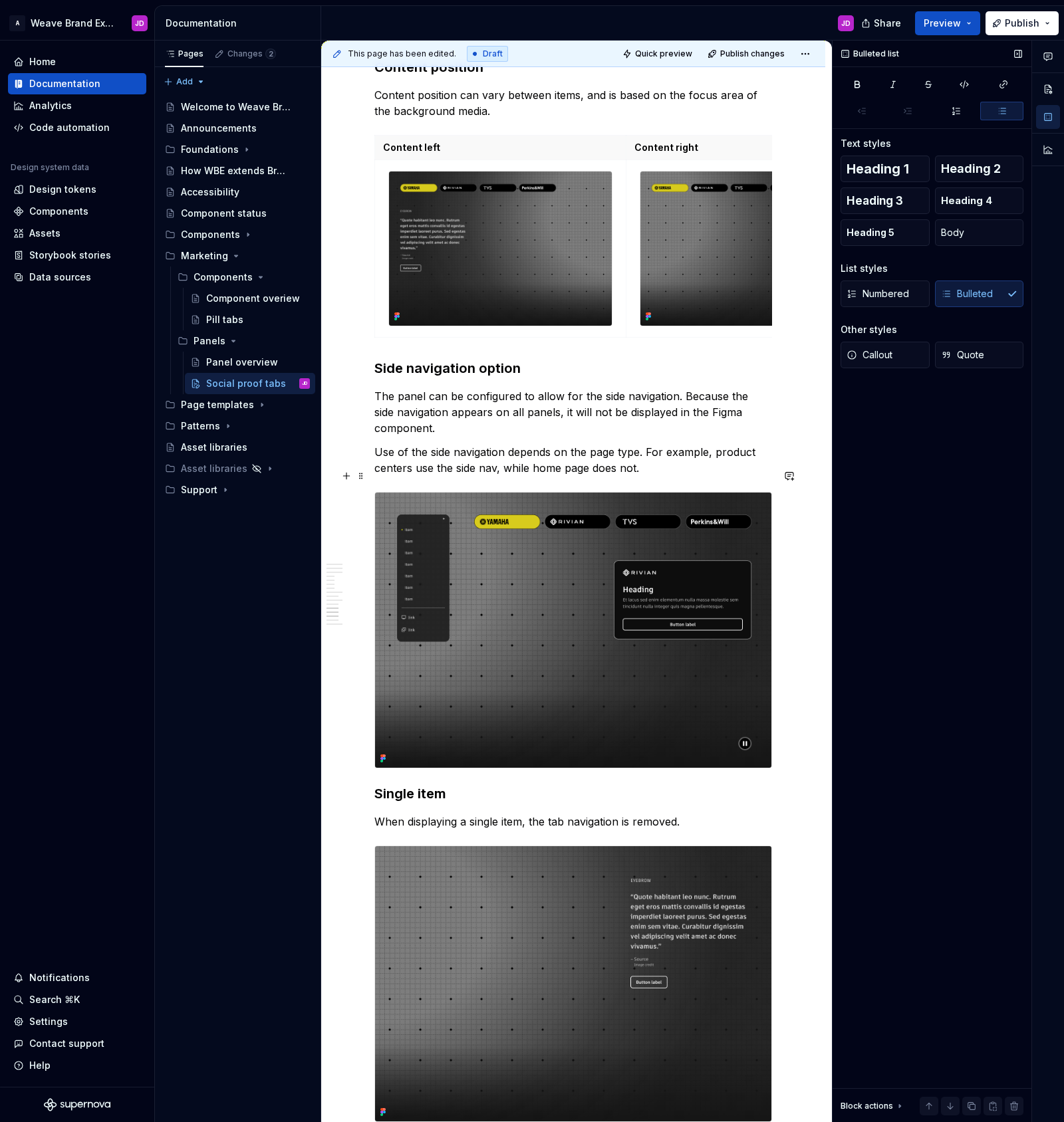
scroll to position [2802, 0]
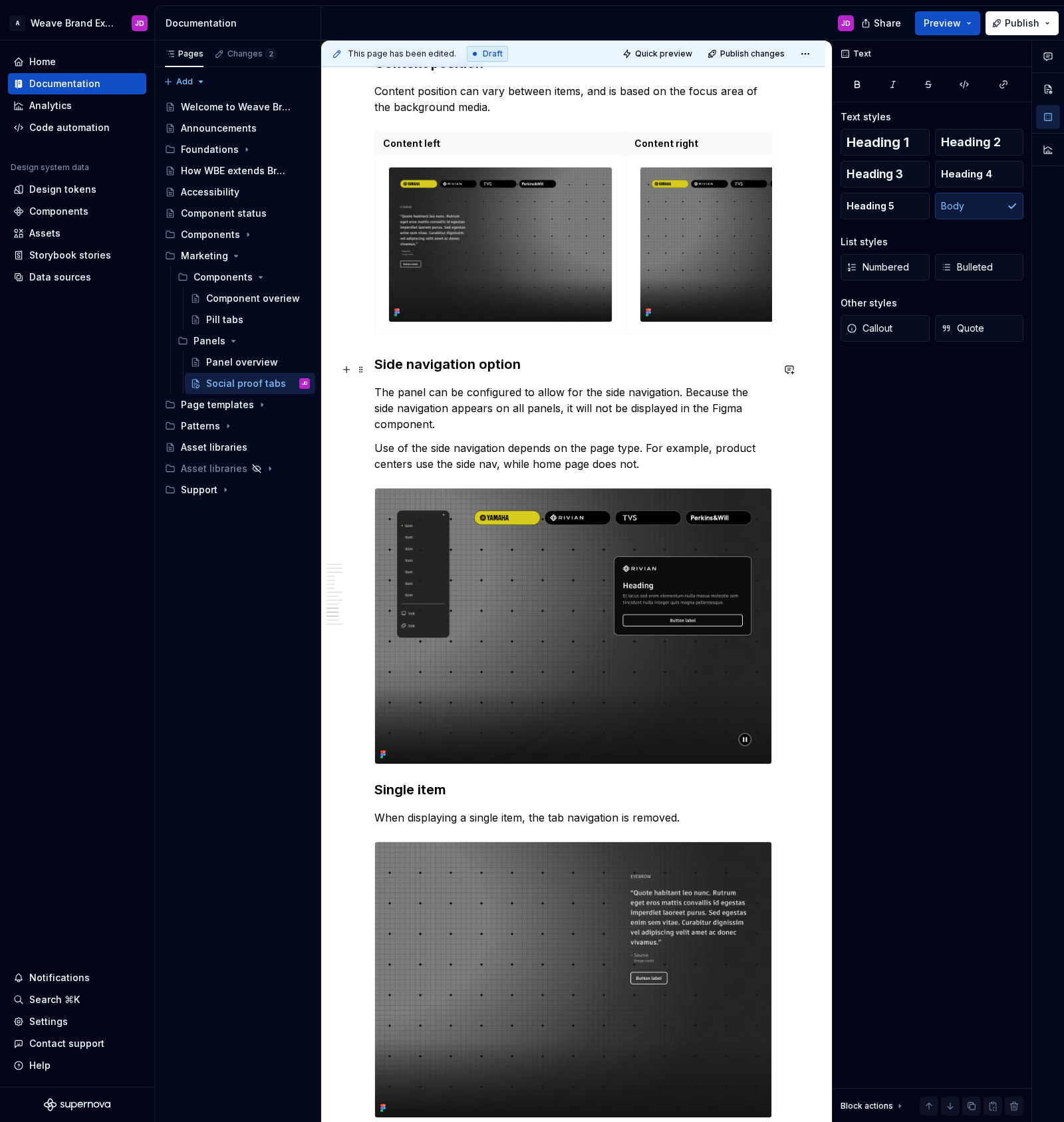
click at [685, 384] on p "The panel can be configured to allow for the side navigation. Because the side …" at bounding box center [573, 408] width 398 height 48
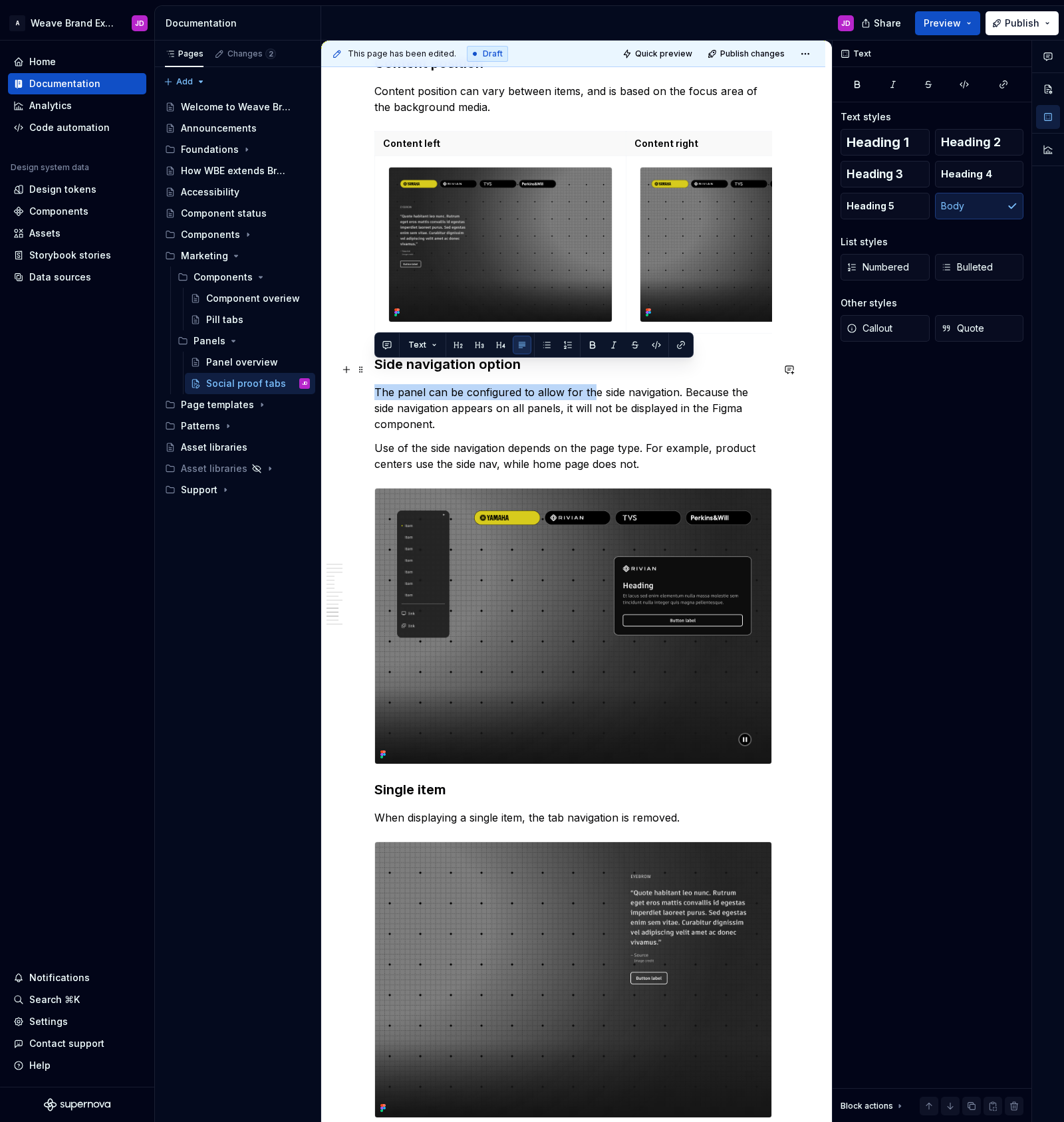
drag, startPoint x: 407, startPoint y: 368, endPoint x: 588, endPoint y: 362, distance: 181.1
click at [588, 384] on p "The panel can be configured to allow for the side navigation. Because the side …" at bounding box center [573, 408] width 398 height 48
drag, startPoint x: 535, startPoint y: 386, endPoint x: 544, endPoint y: 398, distance: 15.0
click at [538, 390] on p "The panel can be configured to allow for the side navigation. Because the side …" at bounding box center [573, 408] width 398 height 48
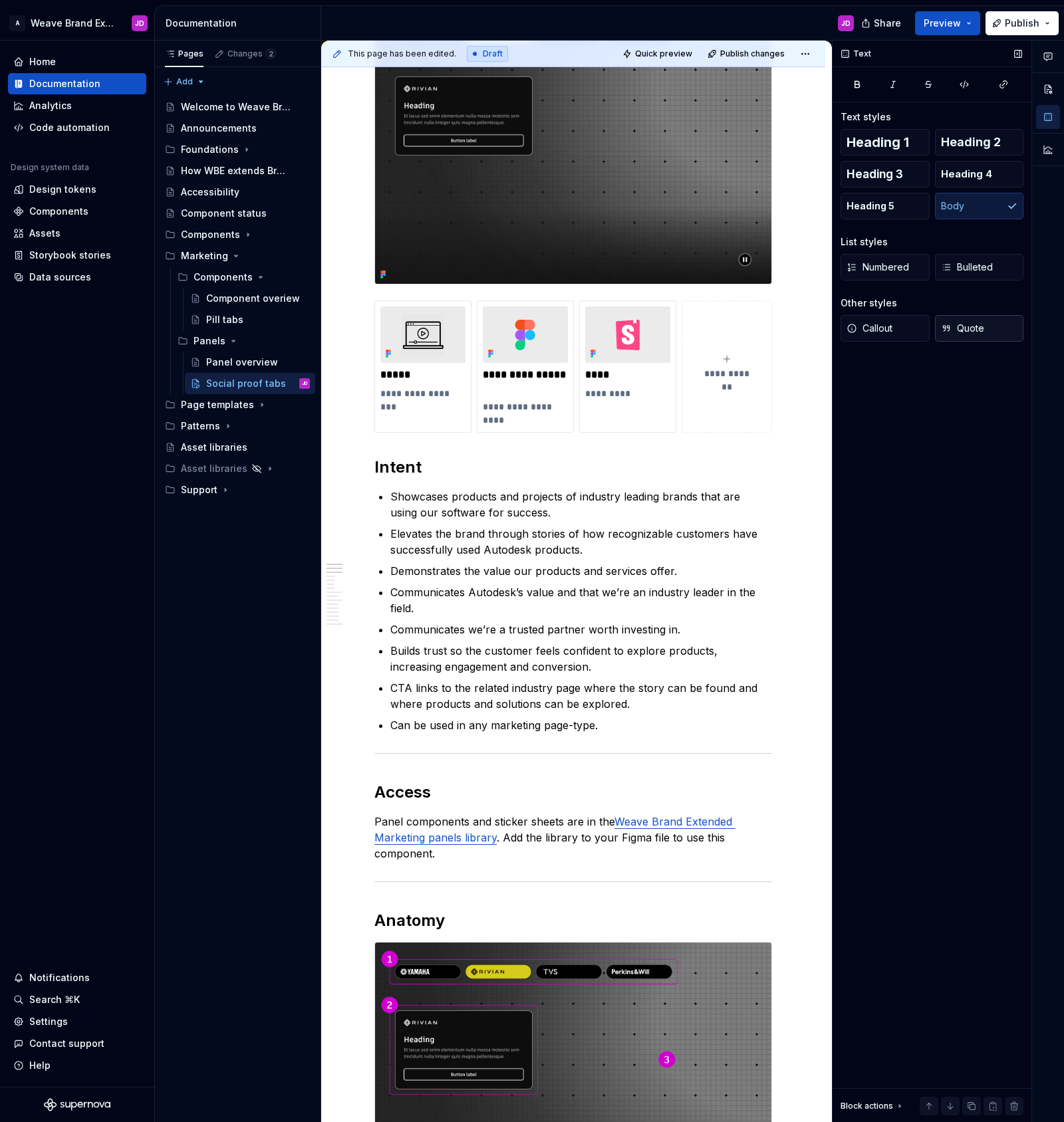
scroll to position [228, 0]
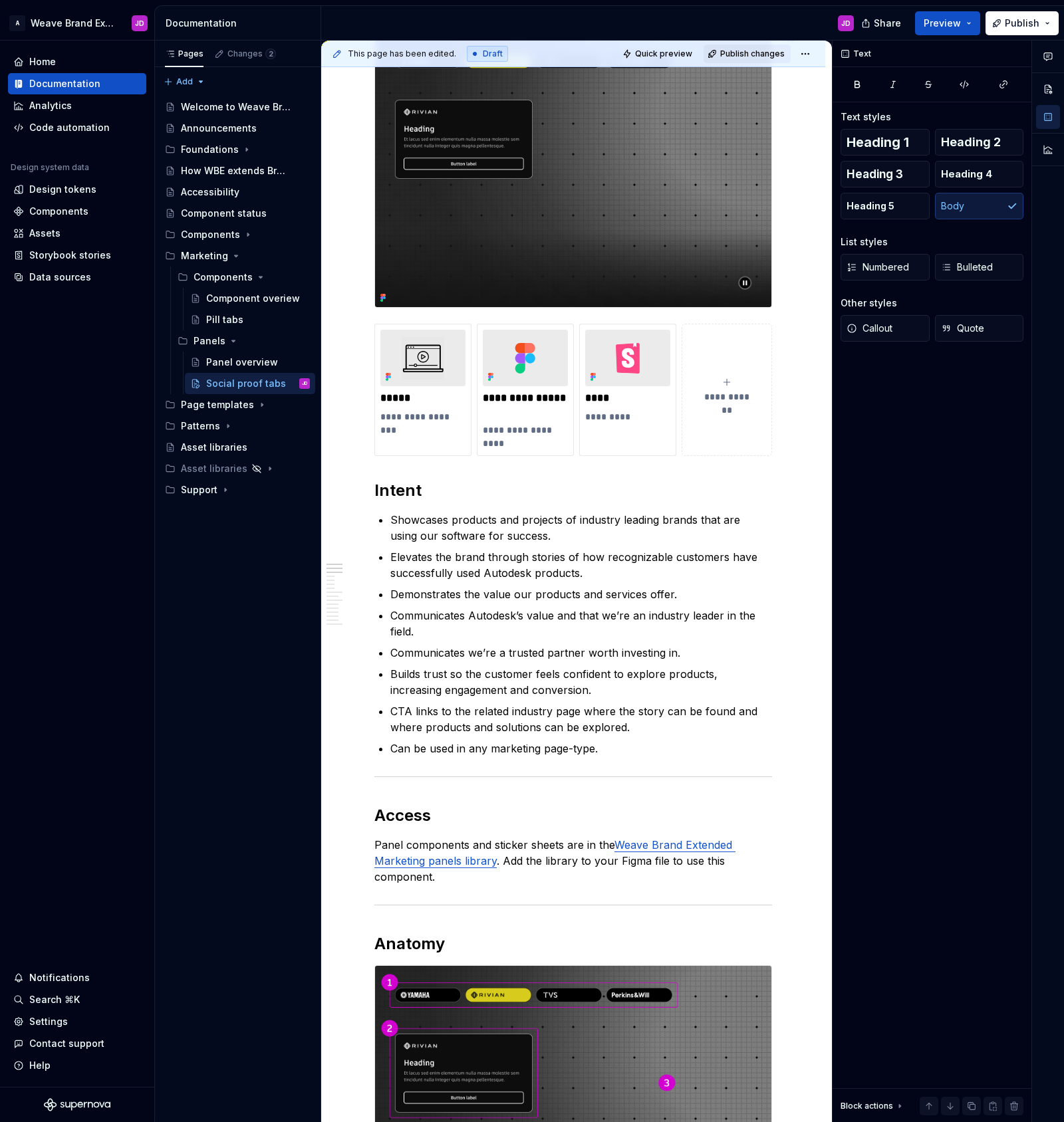
click at [765, 53] on span "Publish changes" at bounding box center [753, 54] width 64 height 10
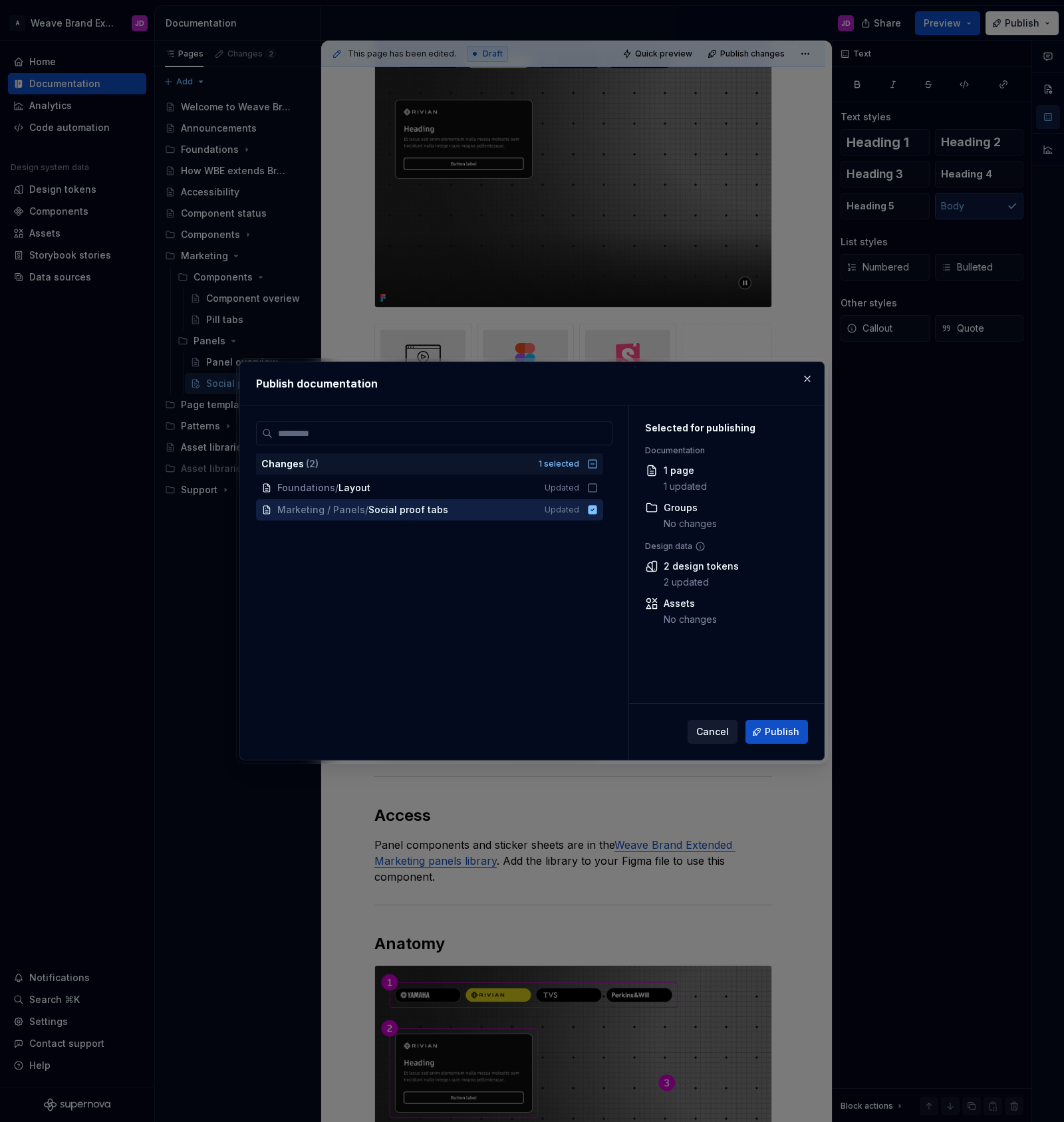
click at [708, 732] on span "Cancel" at bounding box center [713, 732] width 33 height 13
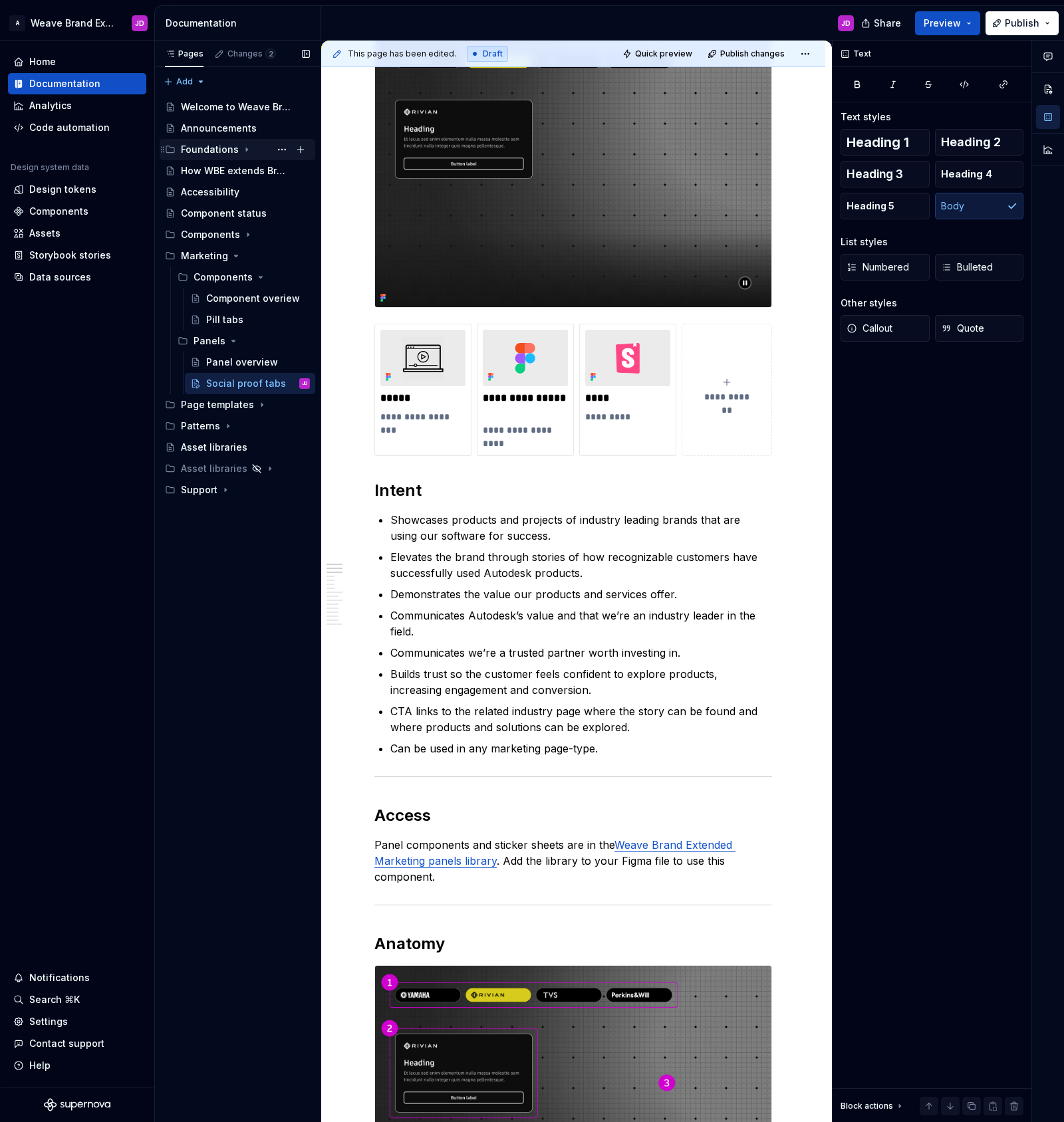
click at [241, 150] on icon "Page tree" at bounding box center [246, 150] width 10 height 10
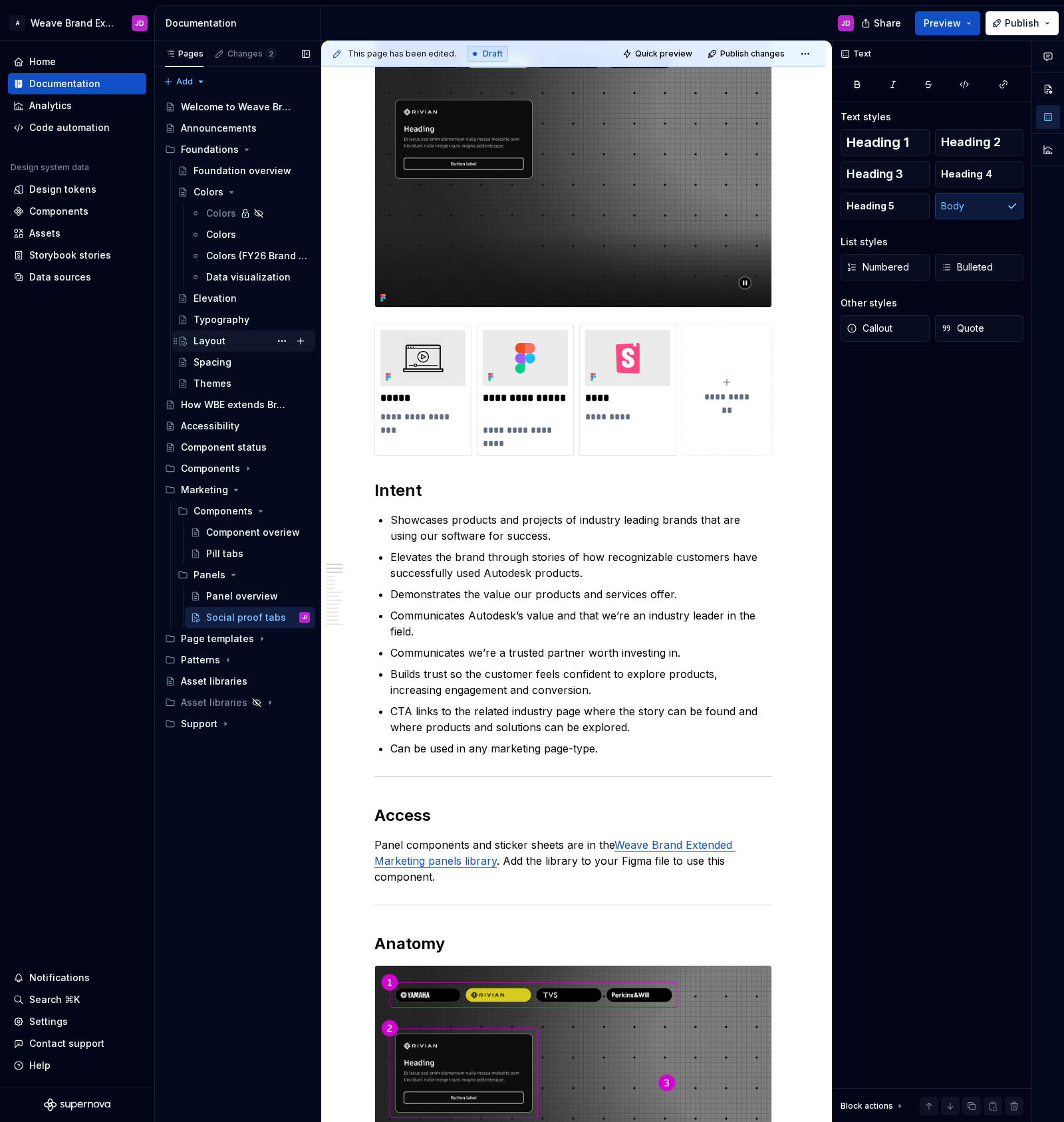
click at [216, 336] on div "Layout" at bounding box center [209, 341] width 32 height 13
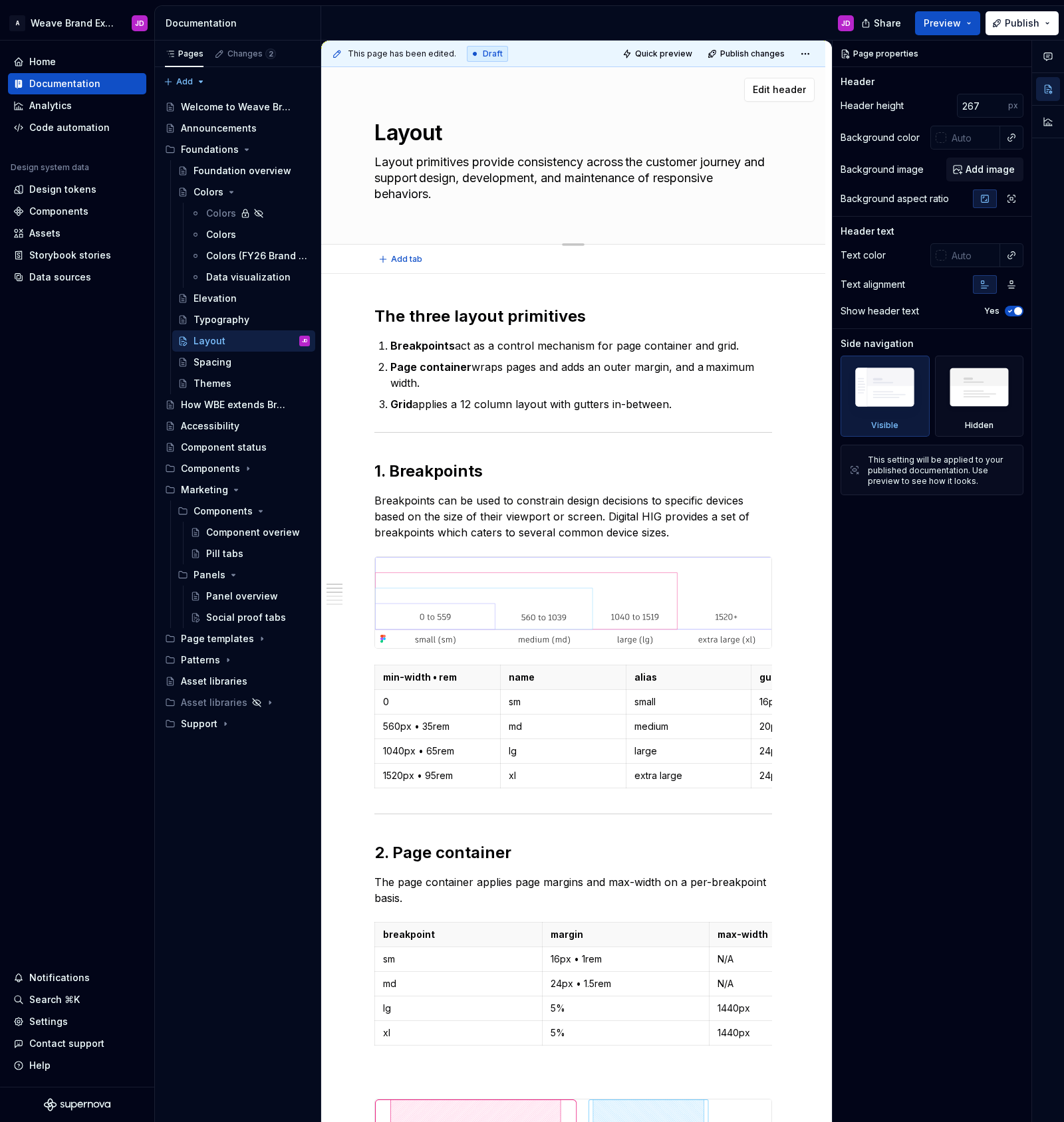
click at [430, 194] on textarea "Layout primitives provide consistency across the customer journey and support d…" at bounding box center [571, 178] width 398 height 53
click at [428, 198] on textarea "Layout primitives provide consistency across the customer journey and support d…" at bounding box center [571, 178] width 398 height 53
click at [467, 196] on textarea "Layout primitives provide consistency across the customer journey and support d…" at bounding box center [571, 178] width 398 height 53
type textarea "*"
type textarea "Layout primitives provide consistency across the customer journey and support d…"
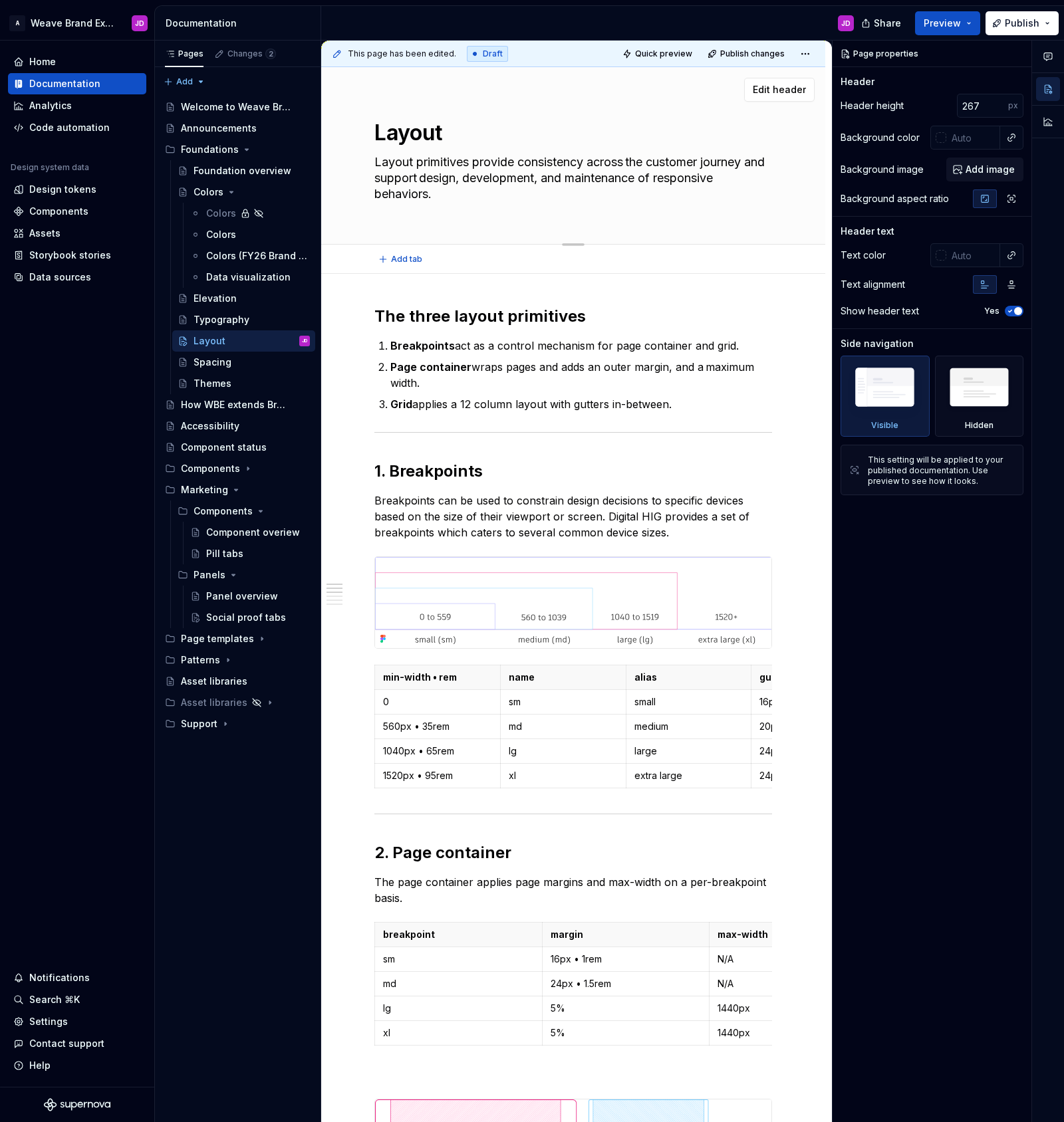
type textarea "*"
type textarea "Layout primitives provide consistency across the customer journey and support d…"
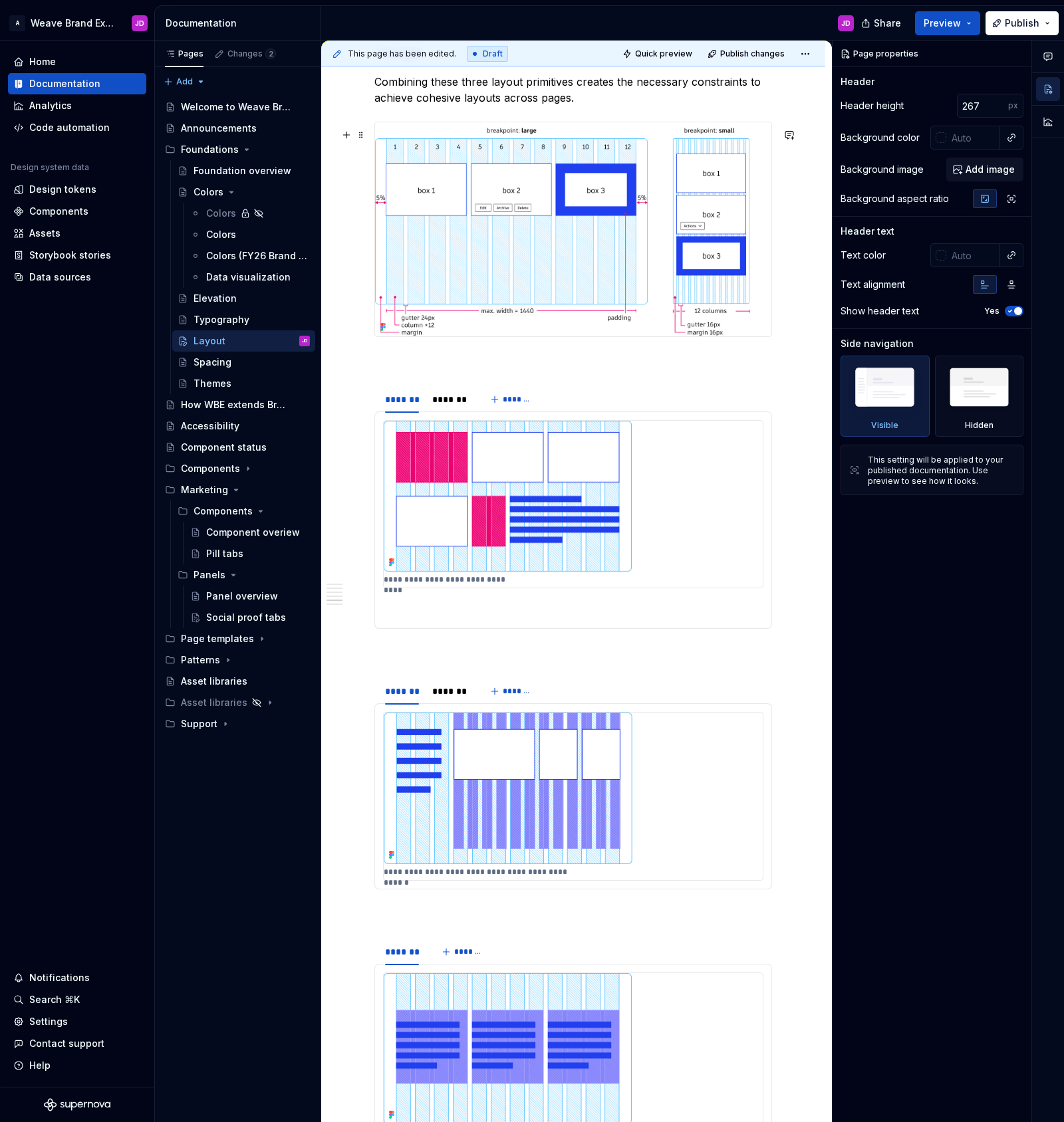
scroll to position [2499, 0]
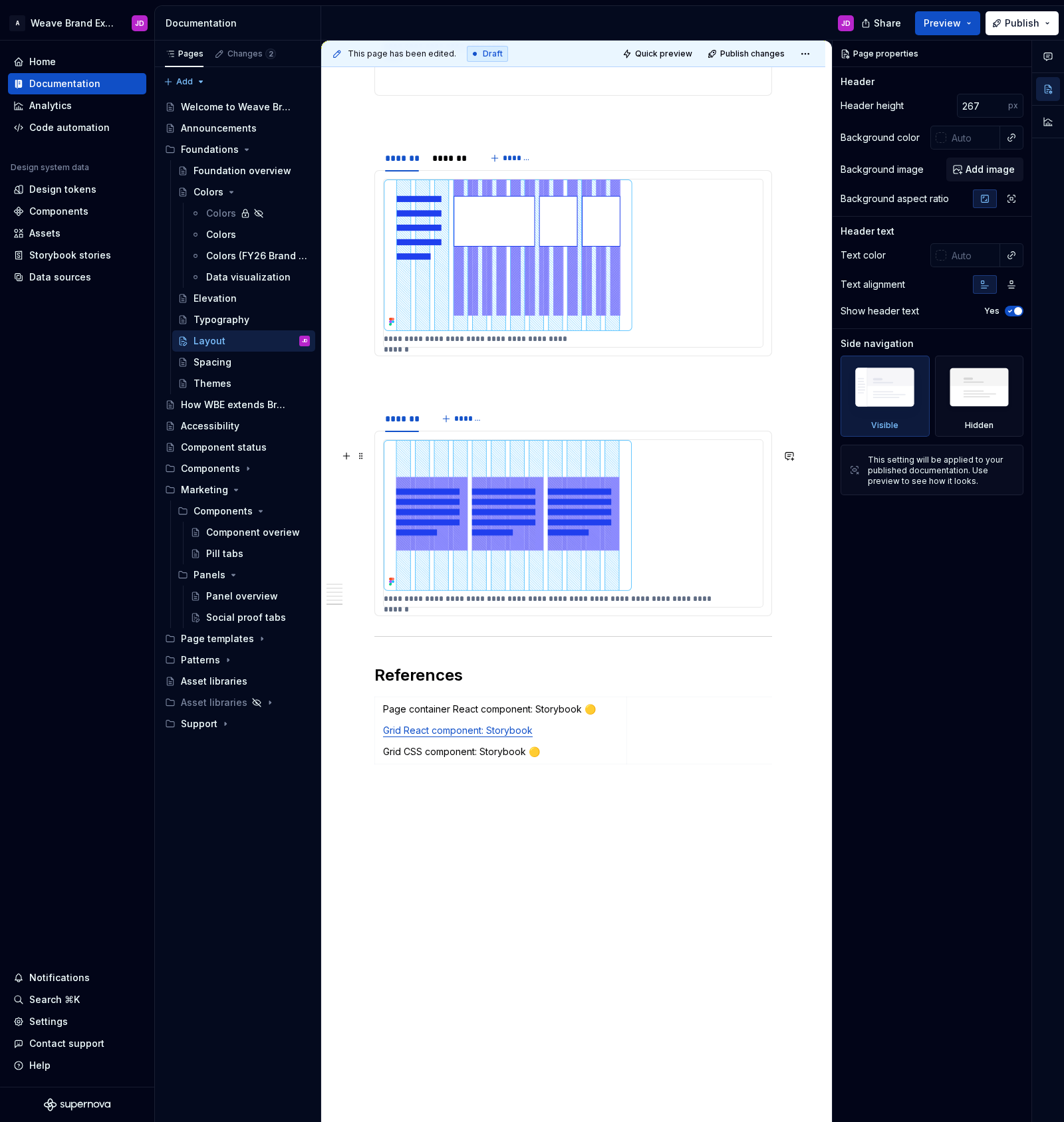
type textarea "*"
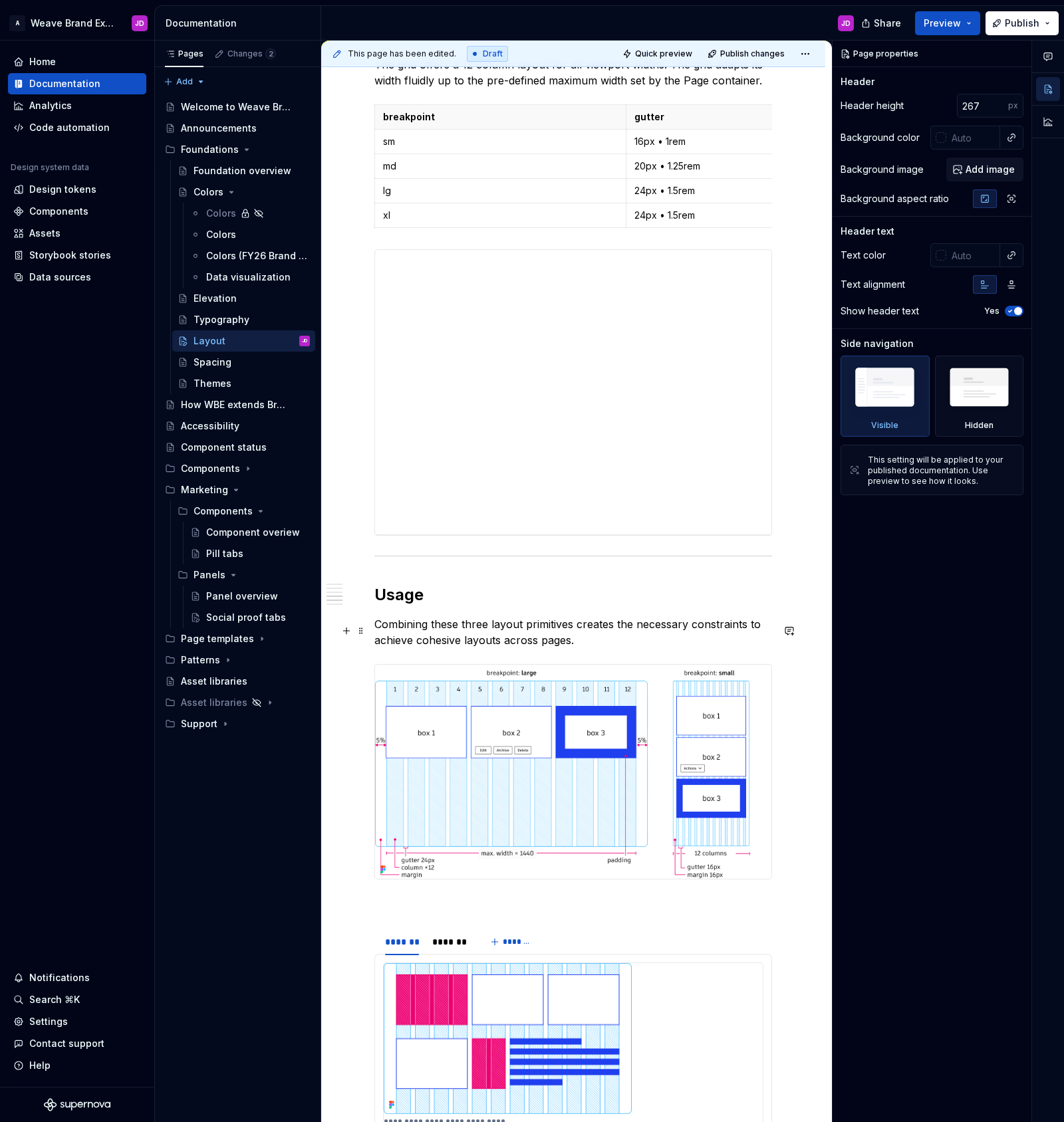
scroll to position [1412, 0]
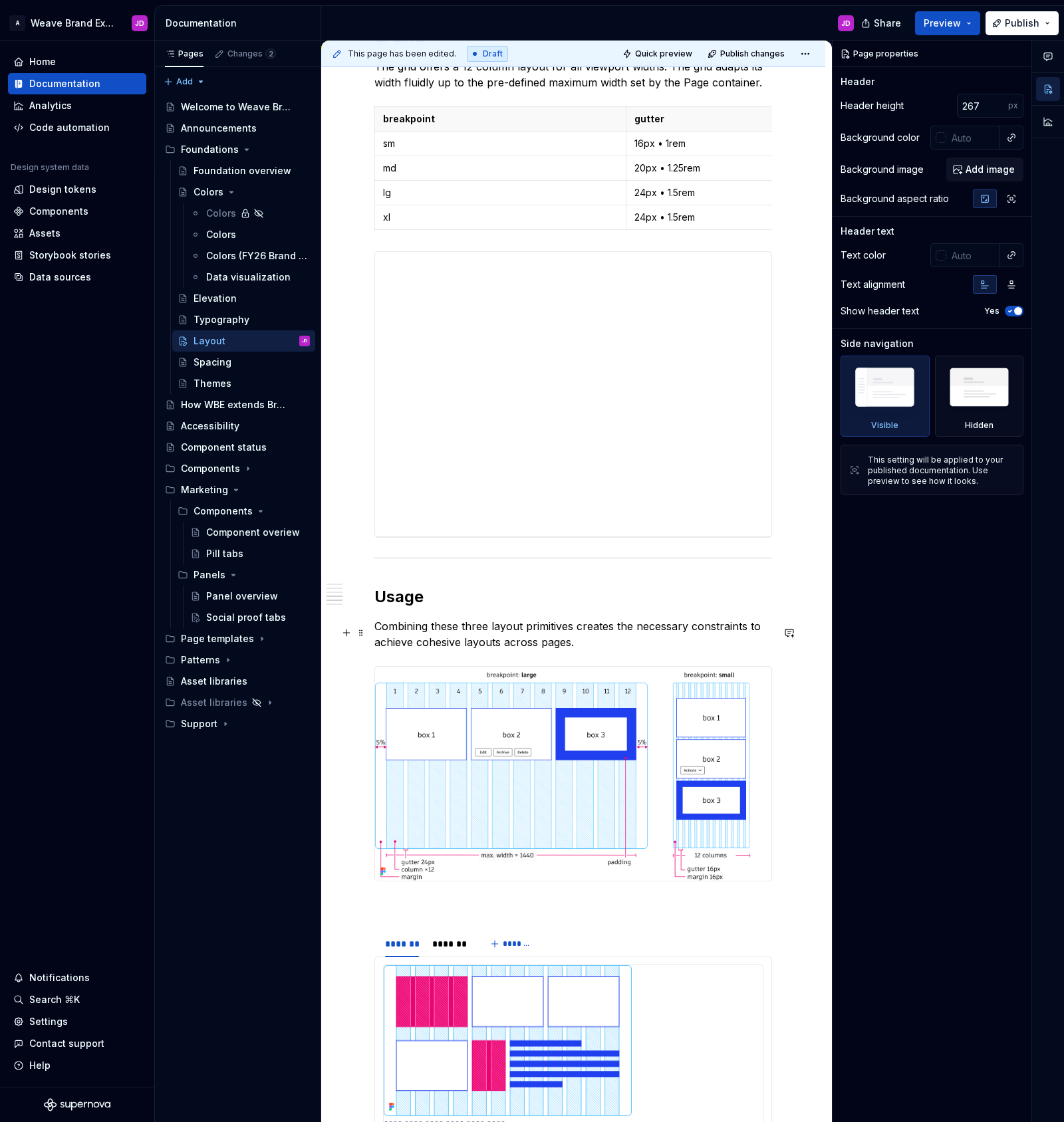
click at [570, 647] on p "Combining these three layout primitives creates the necessary constraints to ac…" at bounding box center [573, 634] width 398 height 32
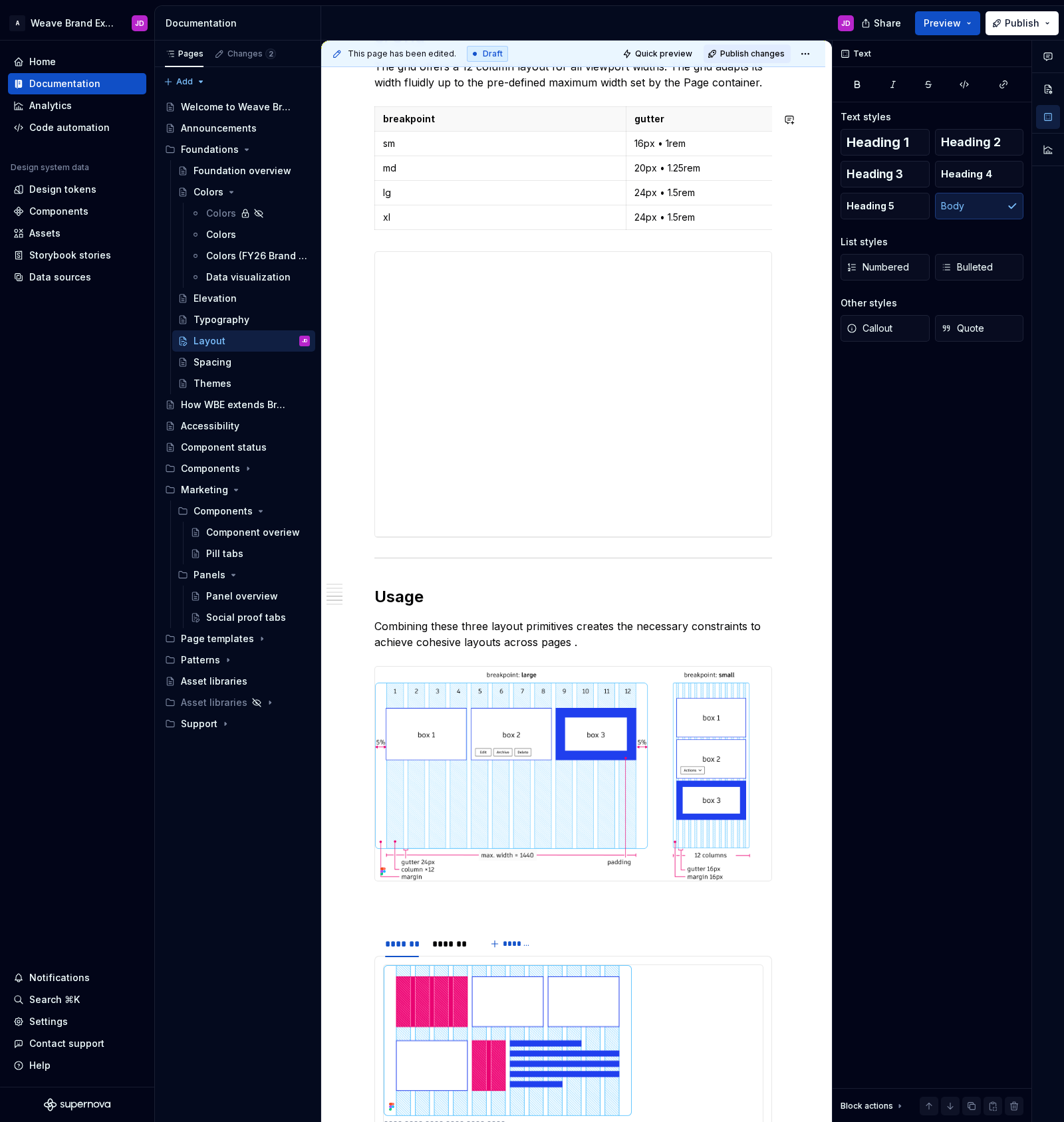
click at [755, 52] on span "Publish changes" at bounding box center [753, 54] width 64 height 10
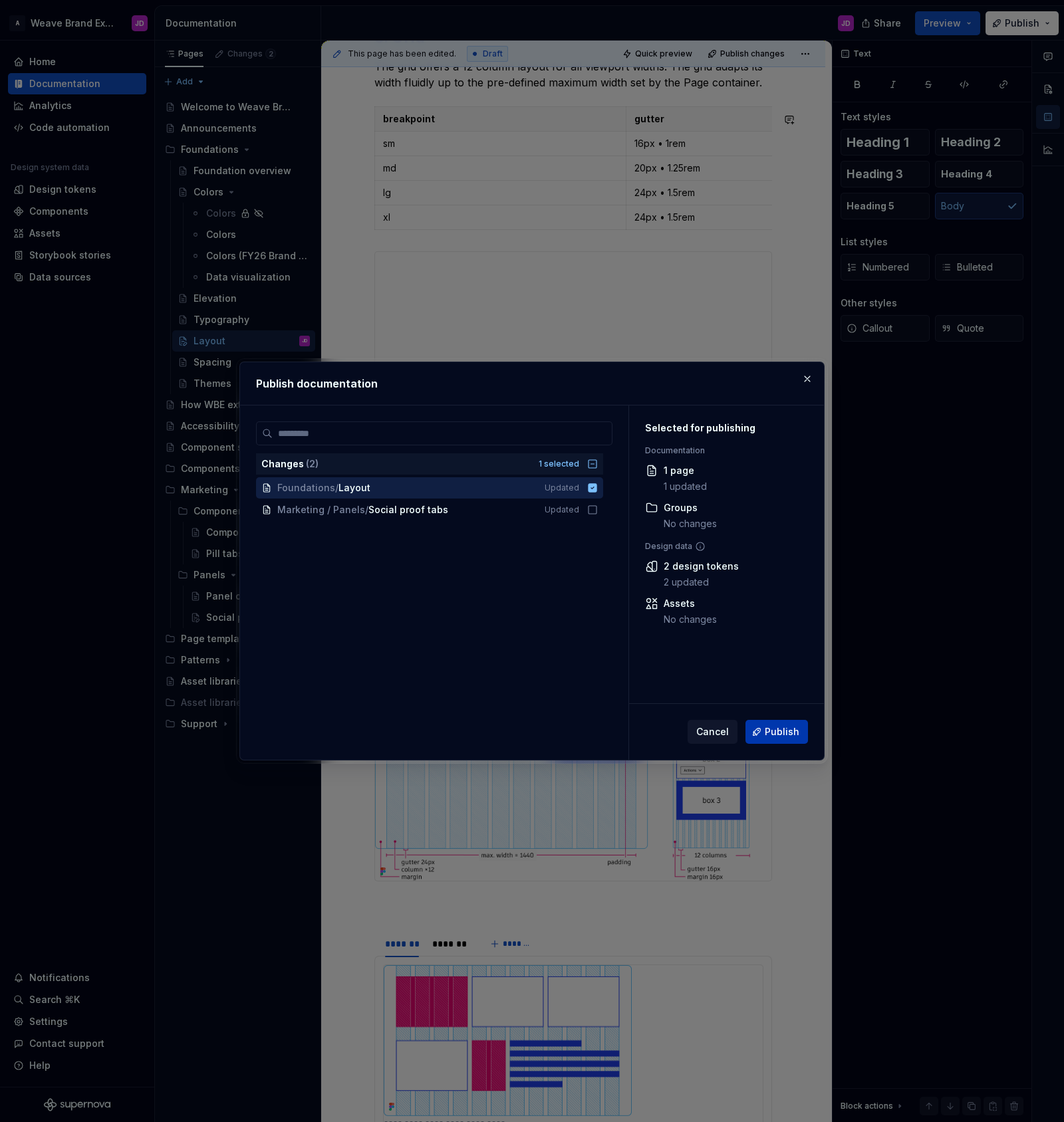
click at [773, 731] on span "Publish" at bounding box center [782, 732] width 34 height 13
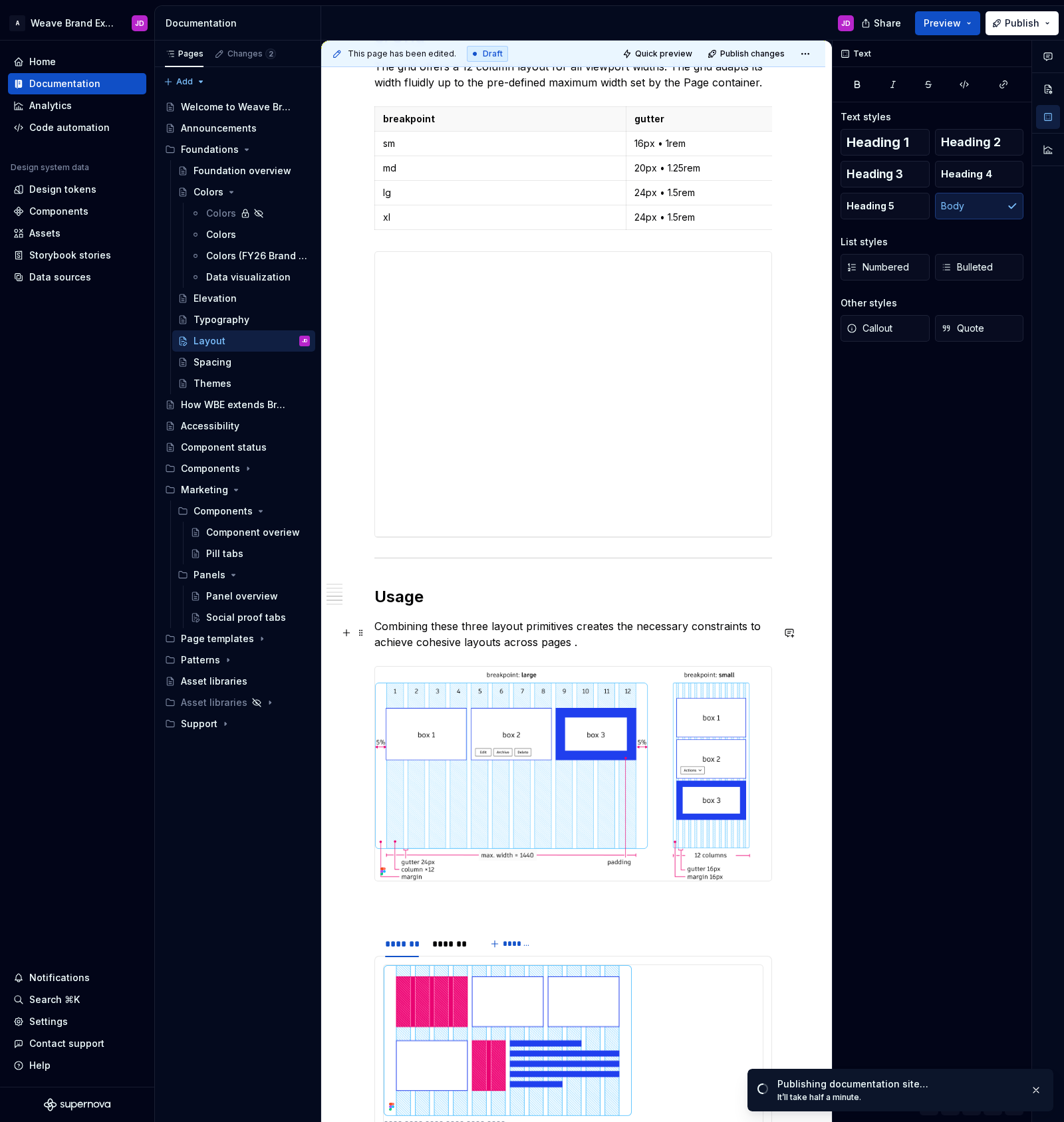
click at [574, 650] on p "Combining these three layout primitives creates the necessary constraints to ac…" at bounding box center [573, 634] width 398 height 32
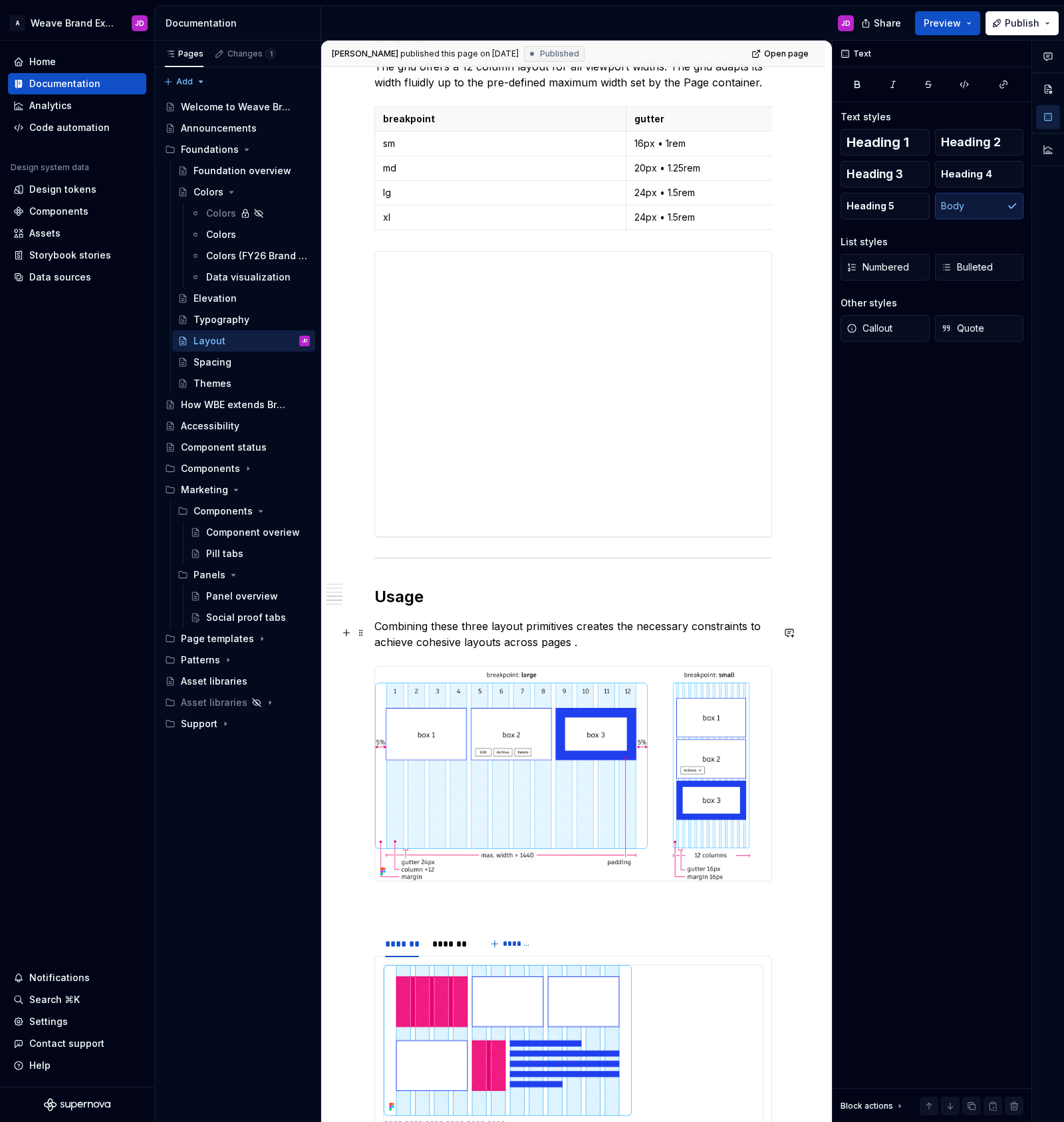
click at [584, 650] on p "Combining these three layout primitives creates the necessary constraints to ac…" at bounding box center [573, 634] width 398 height 32
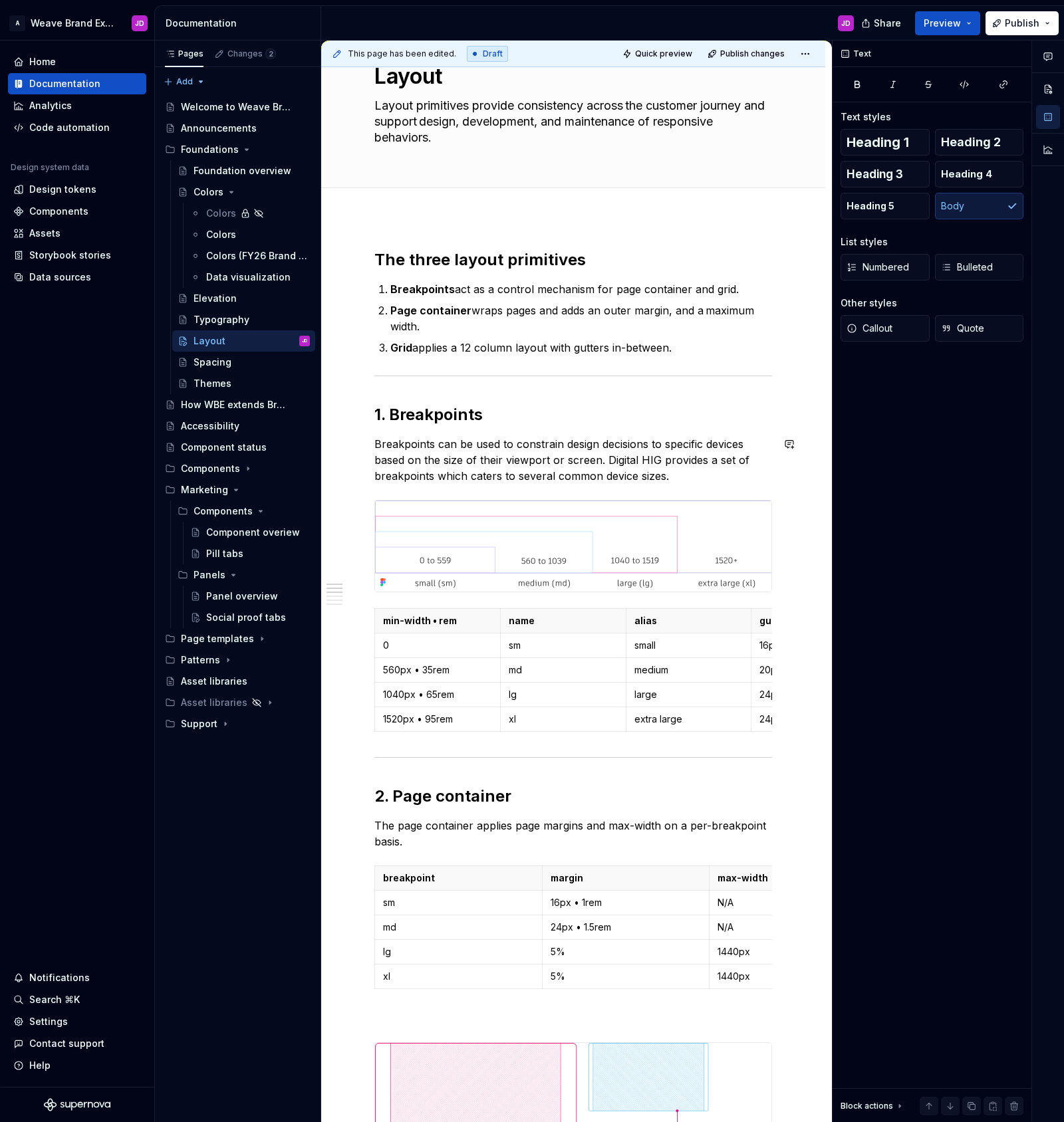
scroll to position [0, 0]
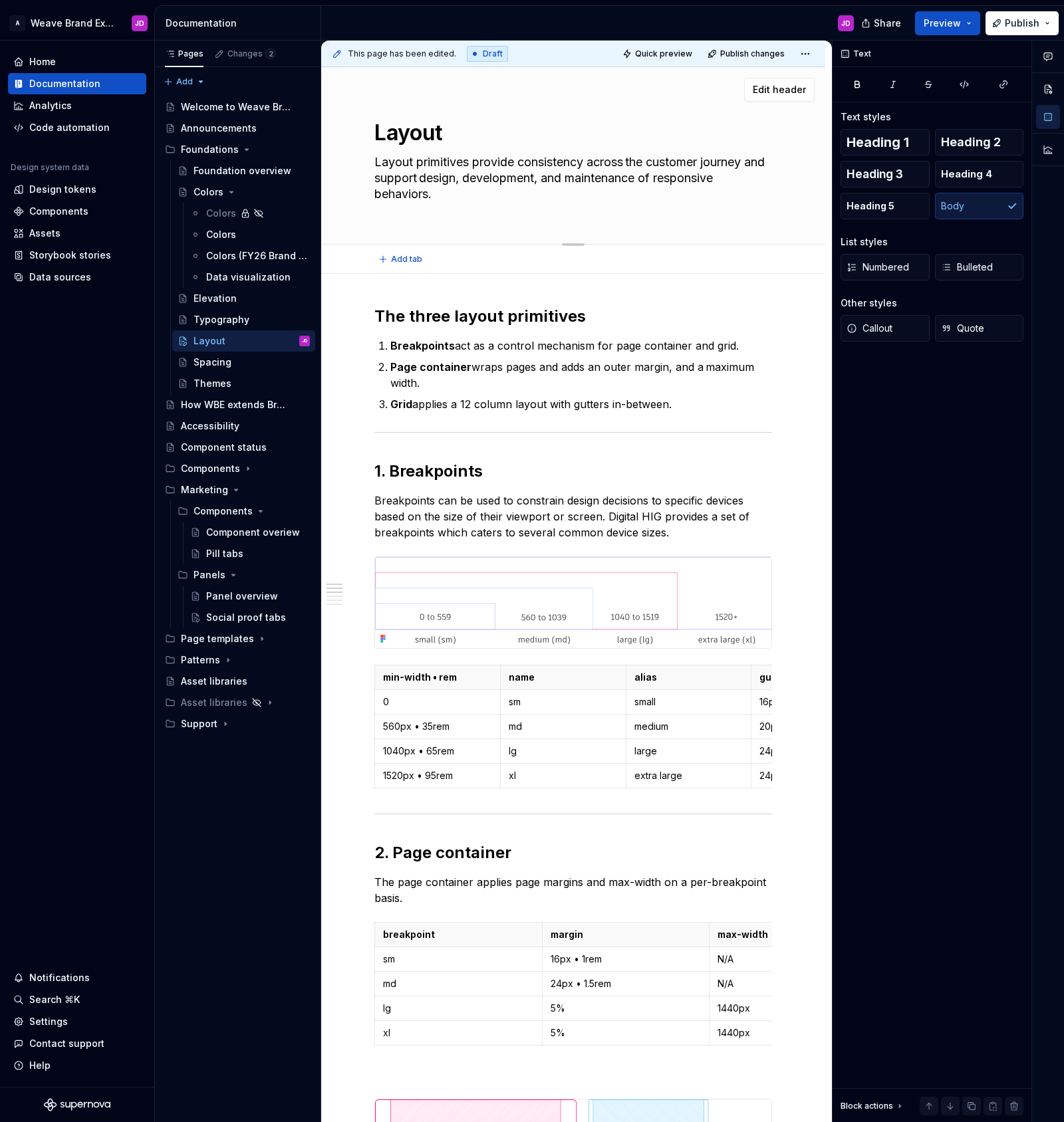
click at [493, 199] on textarea "Layout primitives provide consistency across the customer journey and support d…" at bounding box center [571, 178] width 398 height 53
click at [496, 194] on textarea "Layout primitives provide consistency across the customer journey and support d…" at bounding box center [571, 178] width 398 height 53
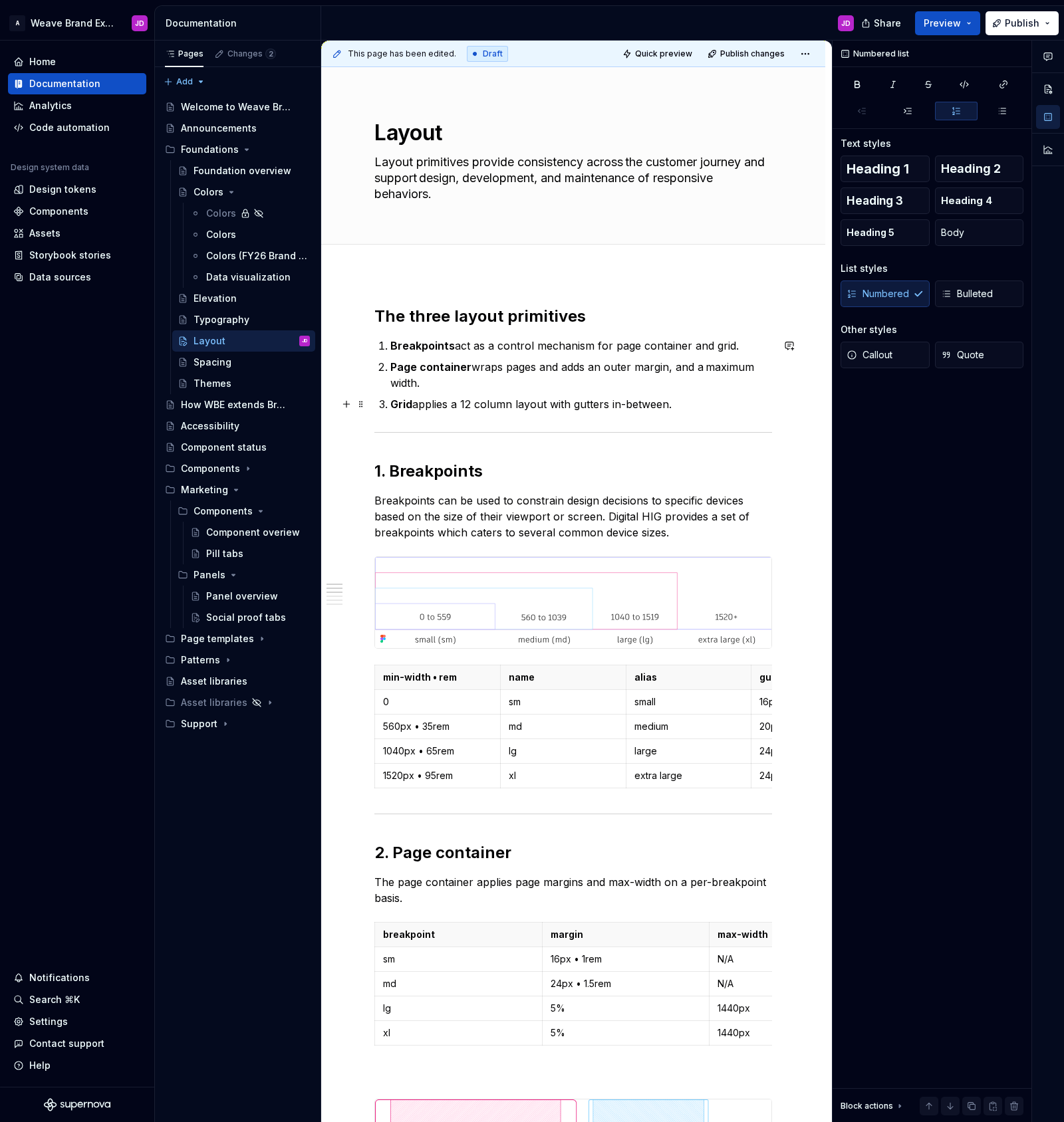
click at [714, 405] on p "Grid applies a 12 column layout with gutters in-between." at bounding box center [581, 403] width 382 height 16
click at [759, 56] on span "Publish changes" at bounding box center [753, 54] width 64 height 10
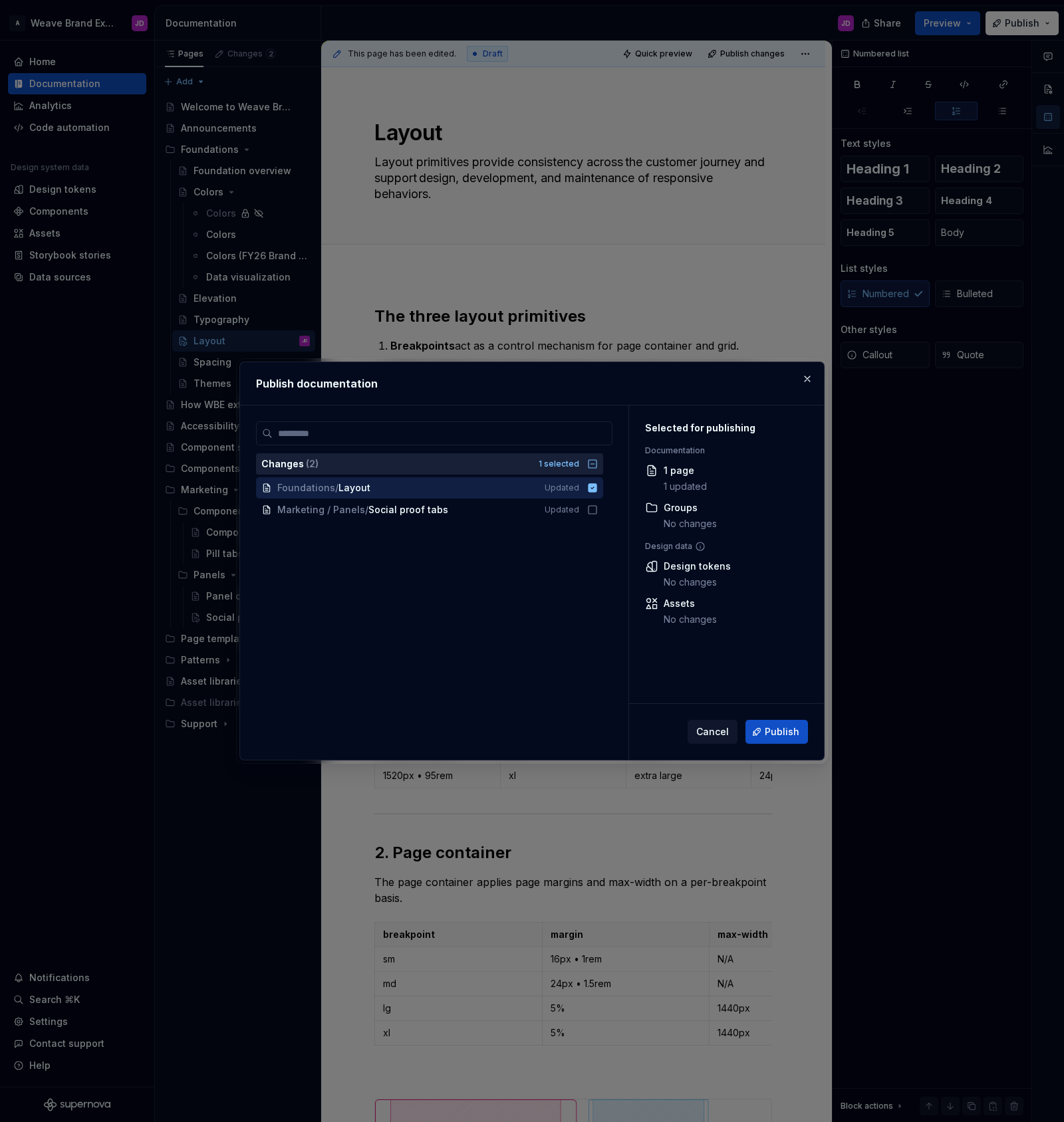
click at [598, 465] on icon at bounding box center [592, 464] width 10 height 10
click at [598, 465] on icon at bounding box center [593, 464] width 9 height 9
click at [598, 465] on icon at bounding box center [592, 464] width 10 height 10
click at [779, 735] on span "Publish" at bounding box center [782, 732] width 34 height 13
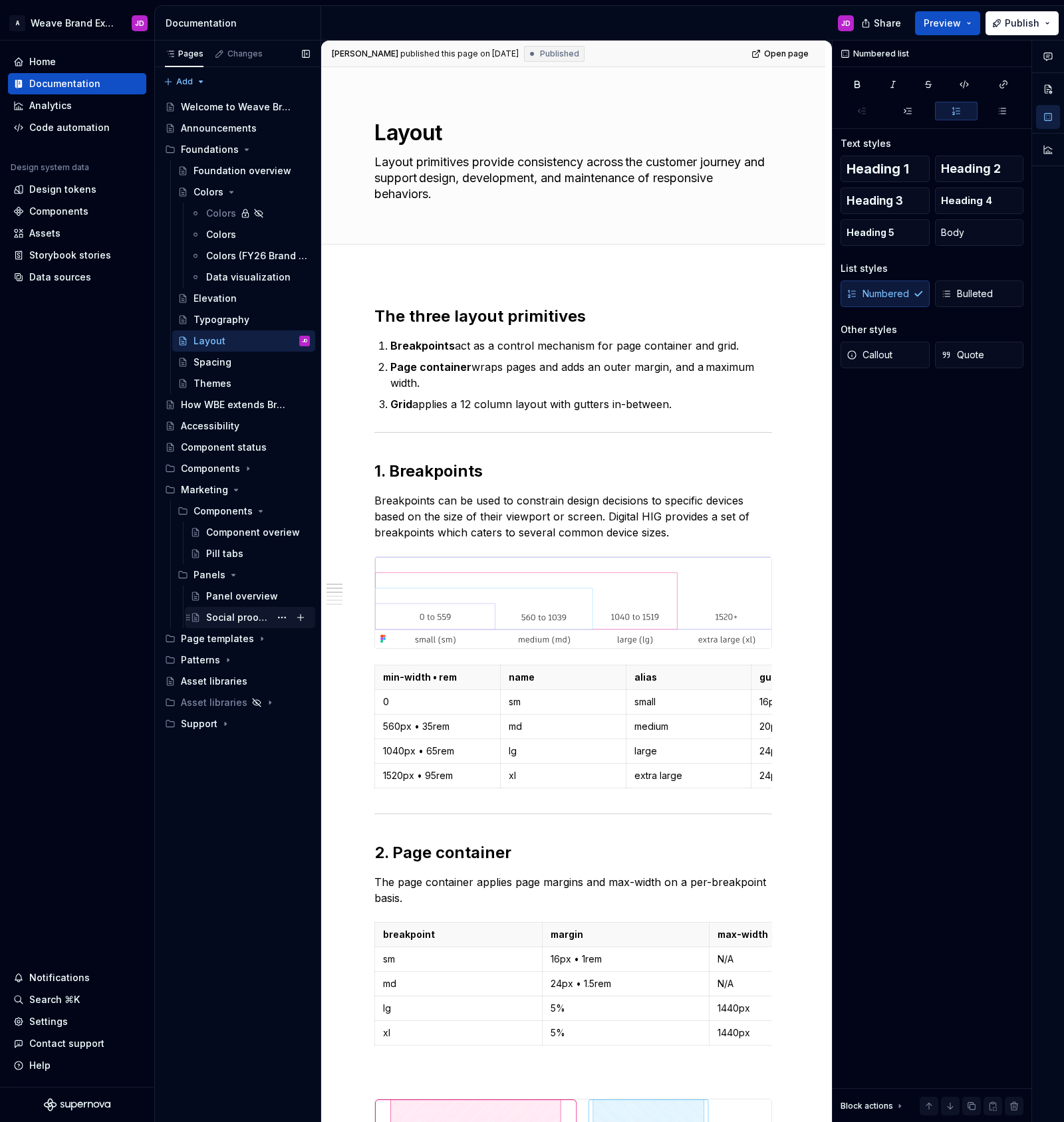
click at [251, 615] on div "Social proof tabs" at bounding box center [237, 618] width 64 height 13
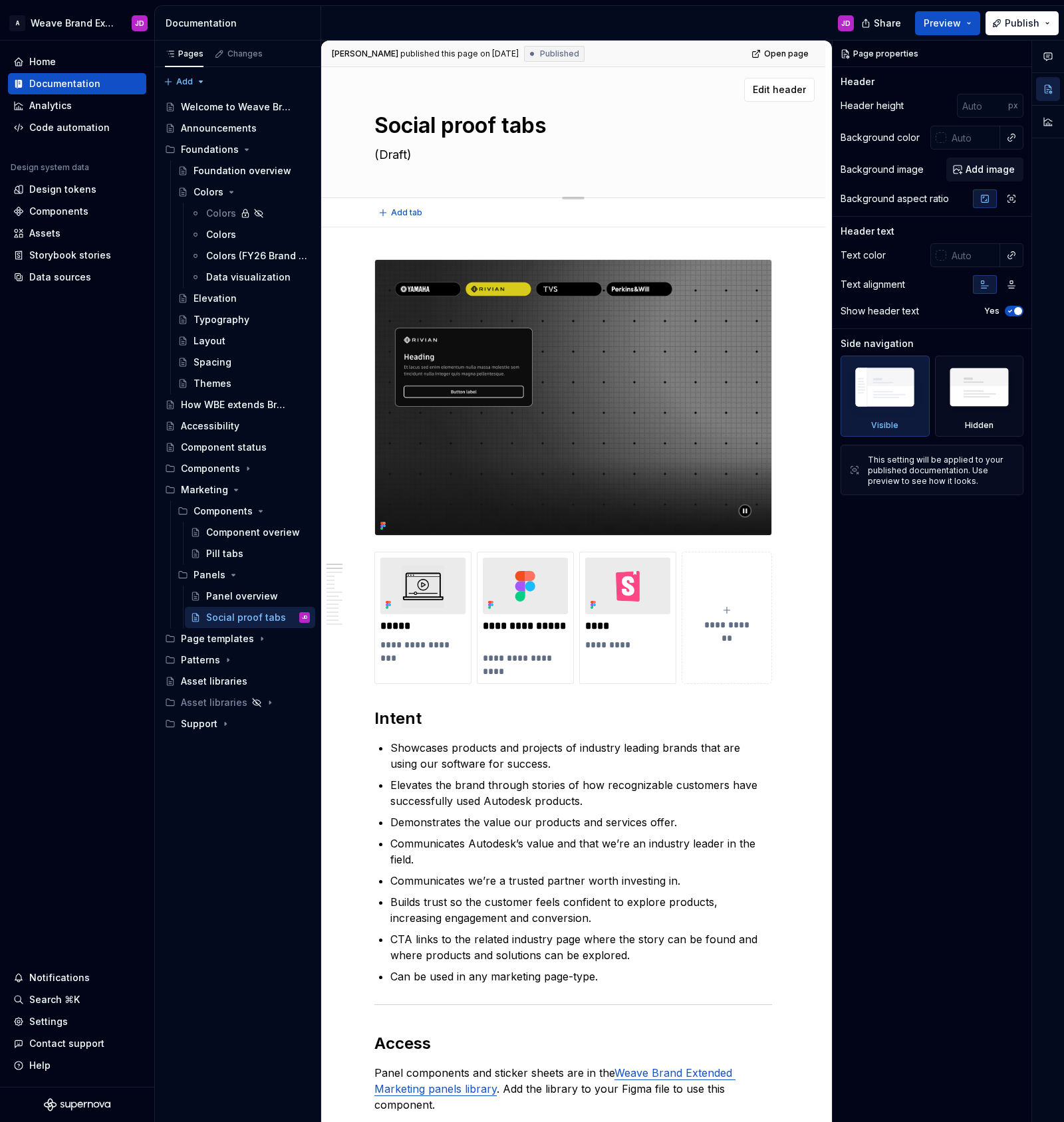
click at [454, 156] on textarea "(Draft)" at bounding box center [571, 155] width 398 height 21
type textarea "*"
type textarea "(Draft)"
click at [450, 159] on textarea "(Draft)" at bounding box center [571, 155] width 398 height 21
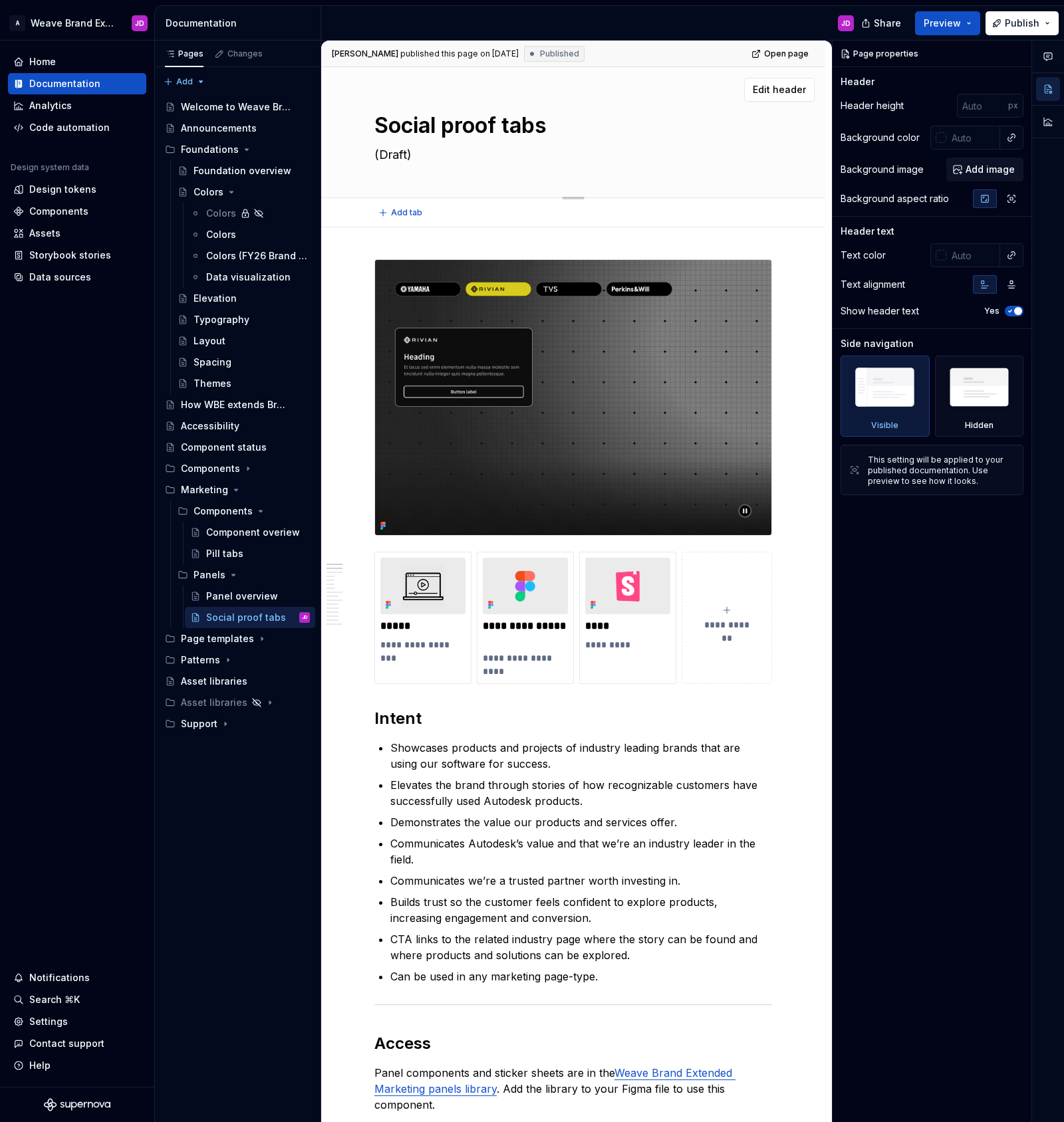
type textarea "*"
type textarea "(Draft)"
type textarea "*"
type textarea "(Draft)"
click at [760, 52] on span "Publish changes" at bounding box center [753, 54] width 64 height 10
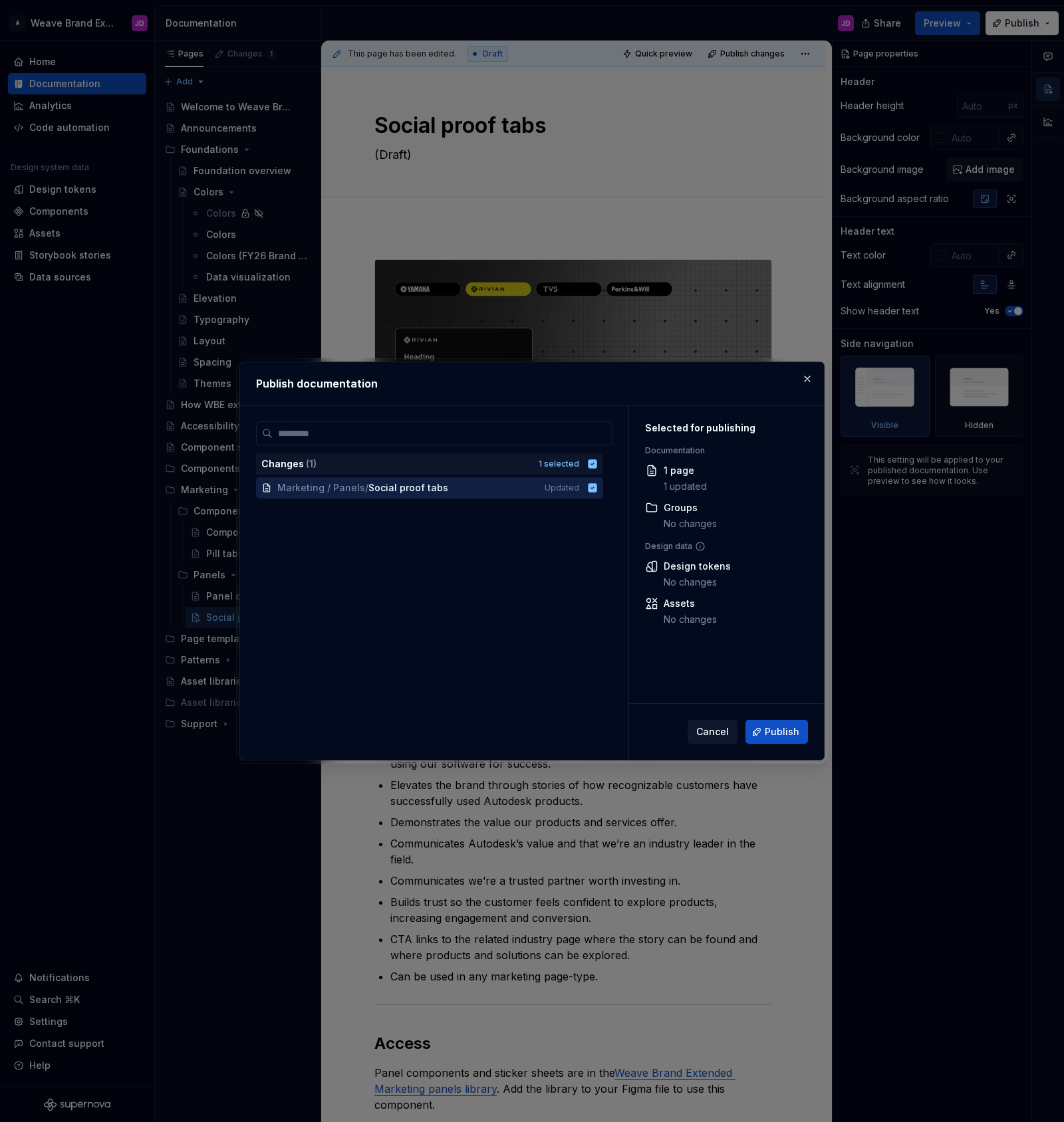
click at [721, 732] on span "Cancel" at bounding box center [713, 732] width 33 height 13
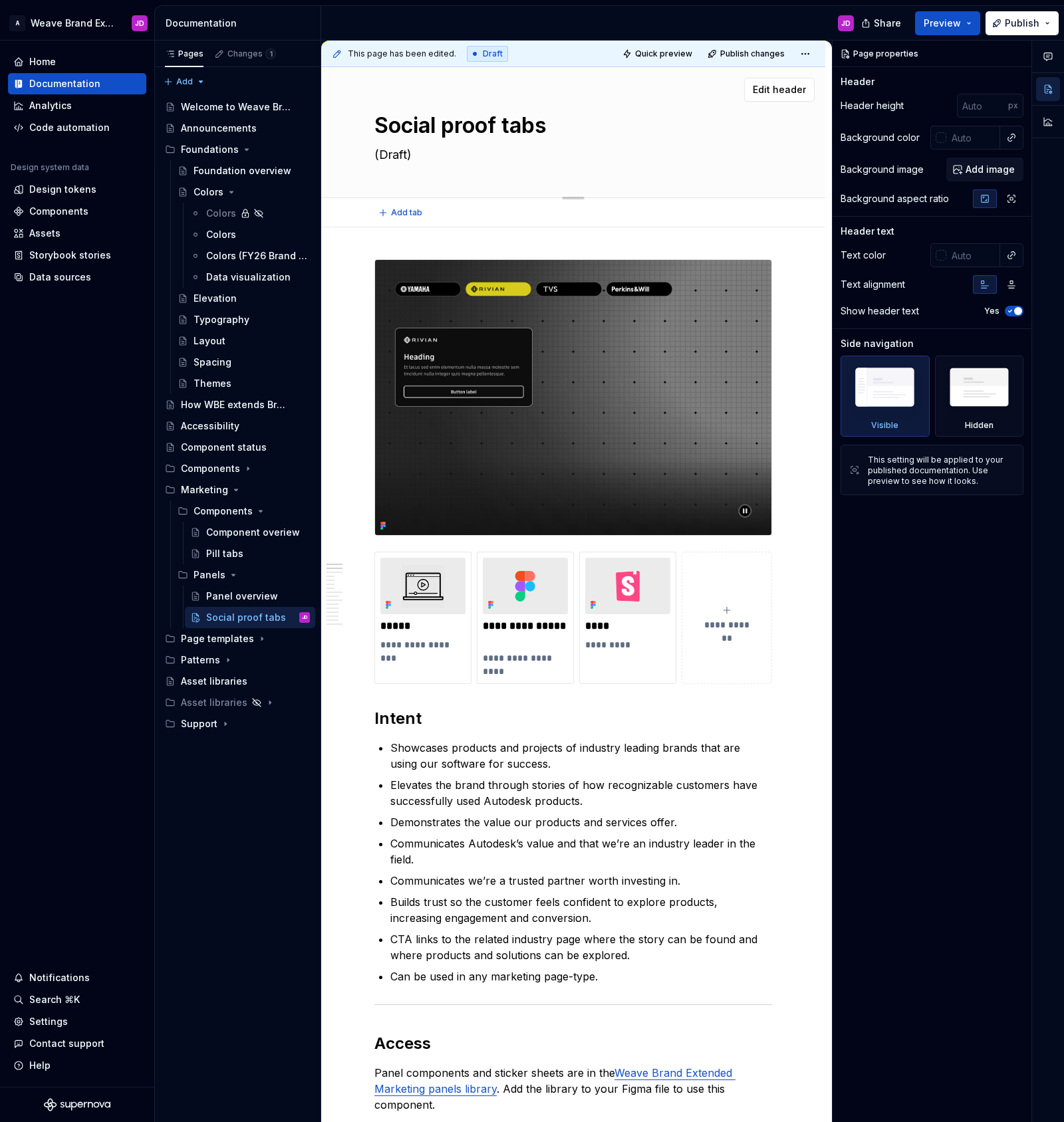
click at [443, 154] on textarea "(Draft)" at bounding box center [571, 155] width 398 height 21
click at [444, 158] on textarea "(Draft)" at bounding box center [571, 155] width 398 height 21
type textarea "*"
type textarea "(Draft)"
type textarea "*"
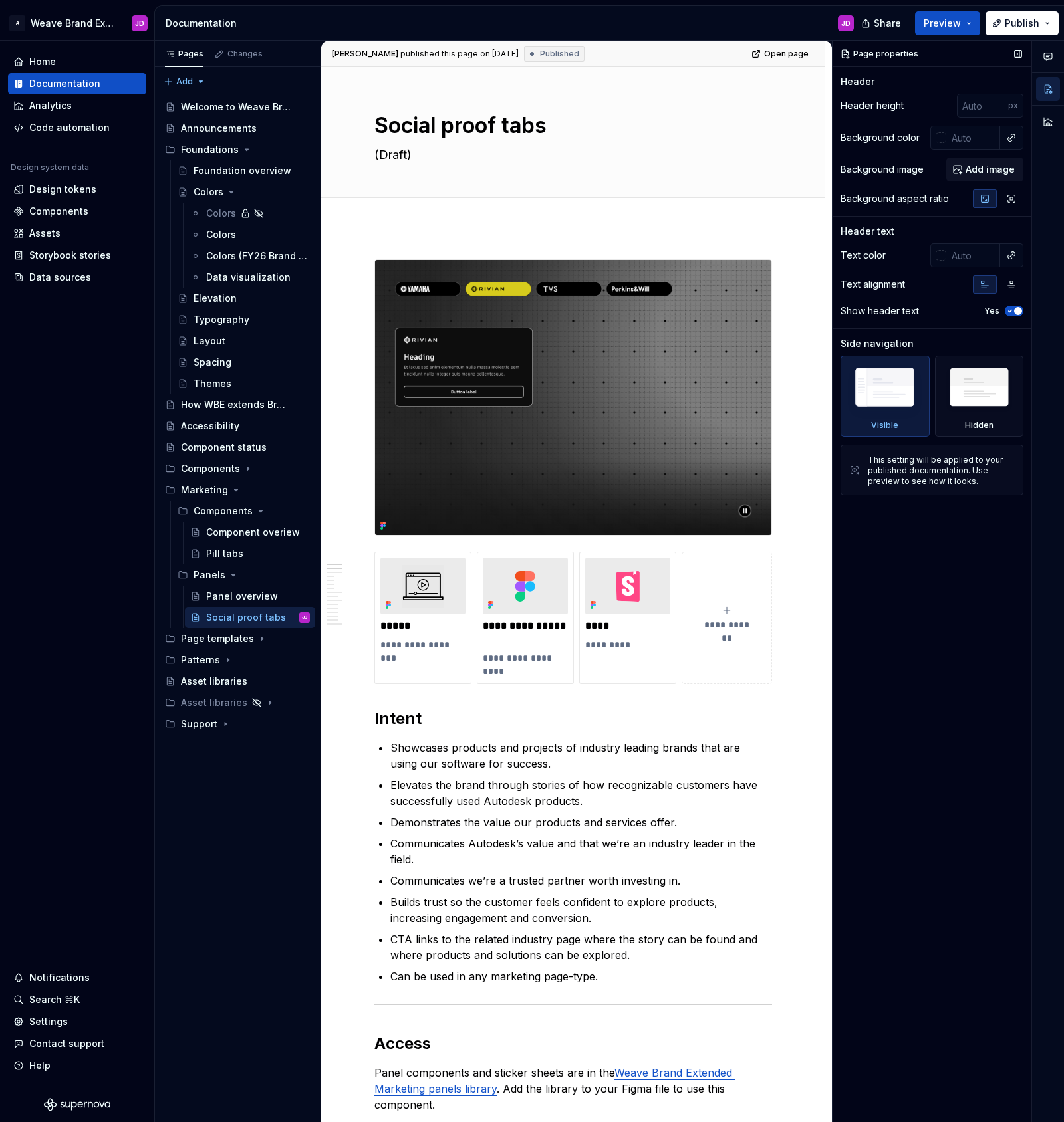
type textarea "(Draft)"
click at [922, 621] on div "Page properties Header Header height px Background color Background image Add i…" at bounding box center [932, 582] width 199 height 1082
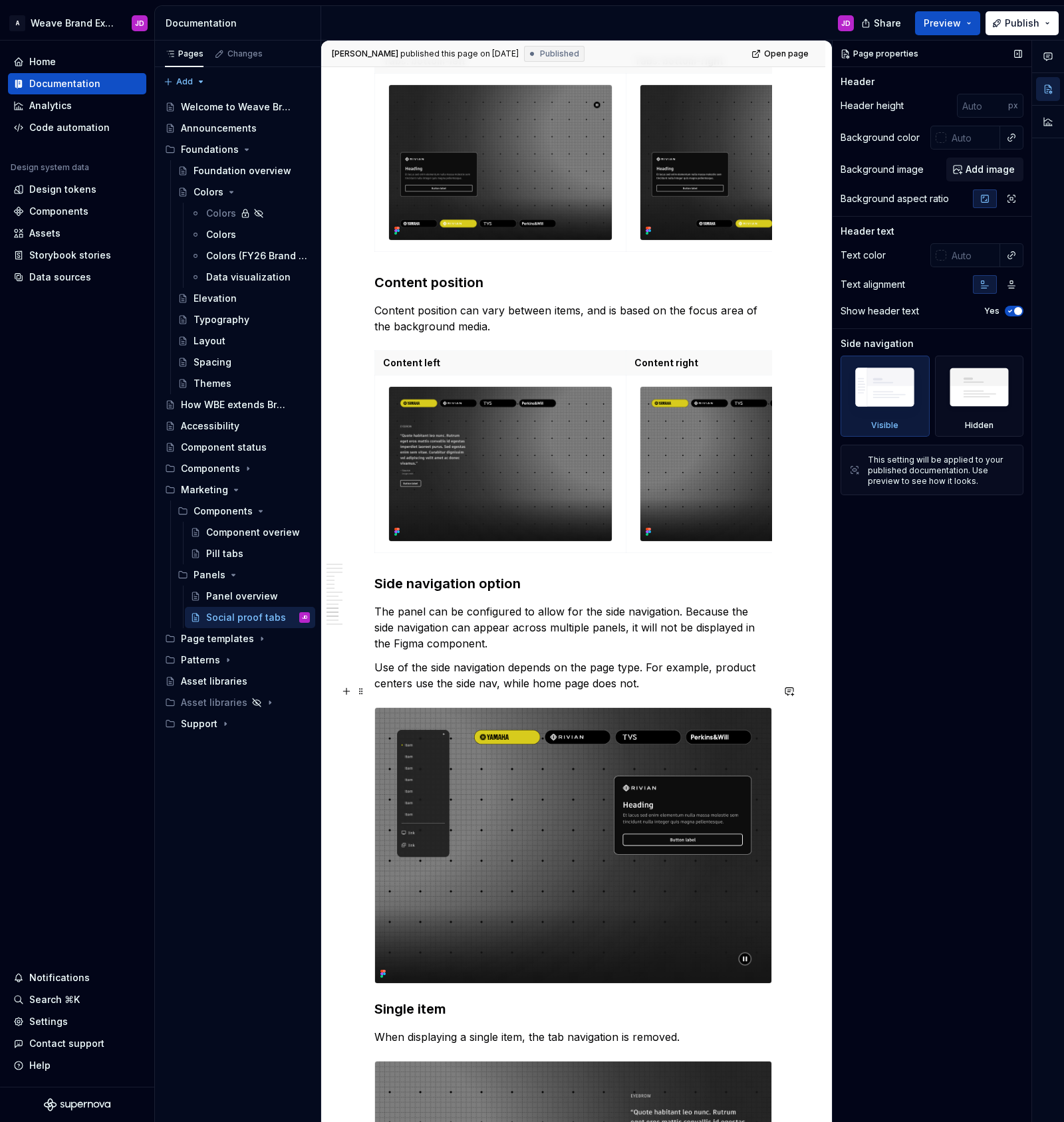
scroll to position [2588, 0]
